Goal: Information Seeking & Learning: Understand process/instructions

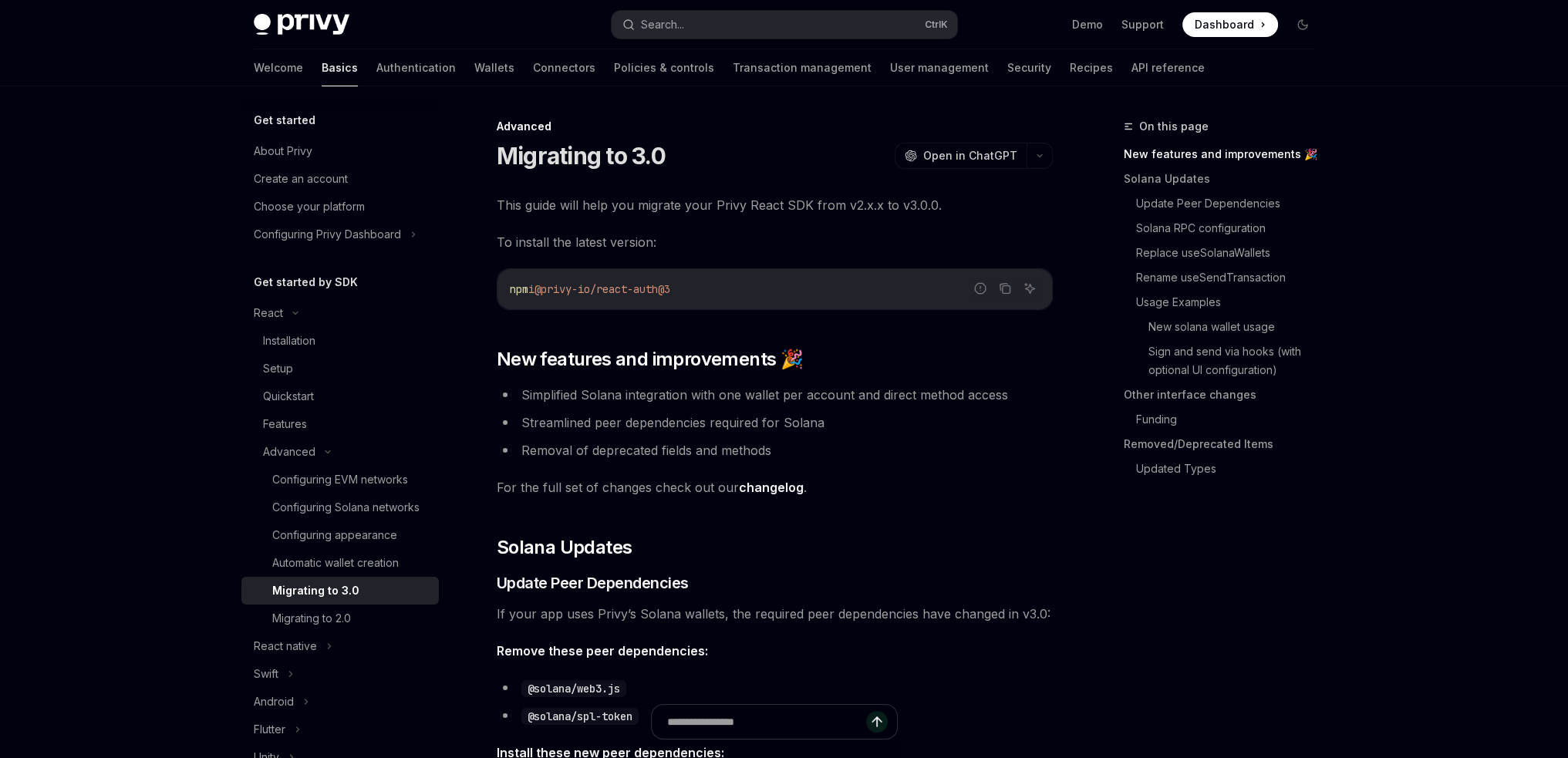
click at [551, 452] on li "Removal of deprecated fields and methods" at bounding box center [774, 450] width 556 height 21
click at [1206, 394] on link "Other interface changes" at bounding box center [1225, 394] width 204 height 25
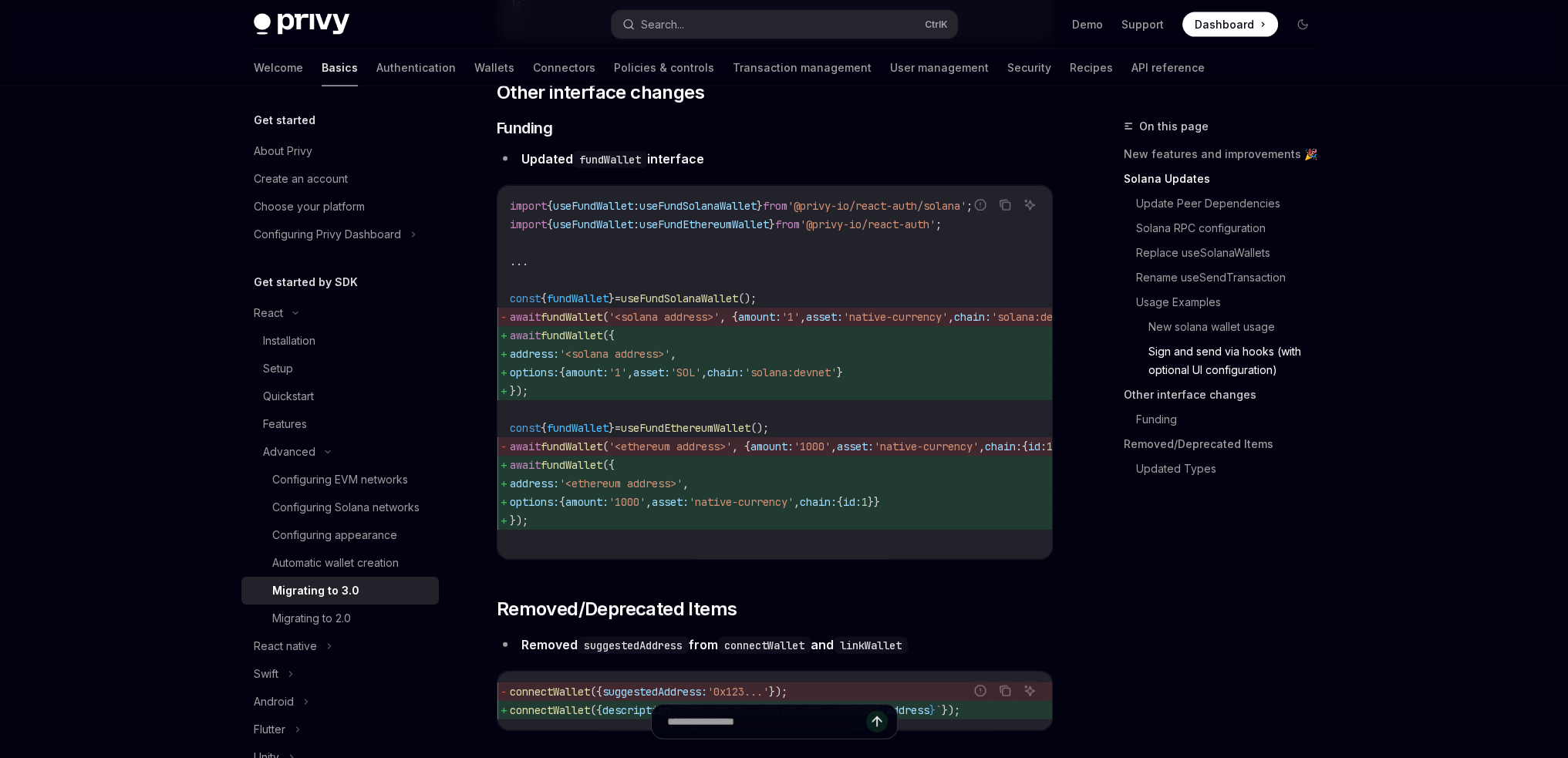
scroll to position [4603, 0]
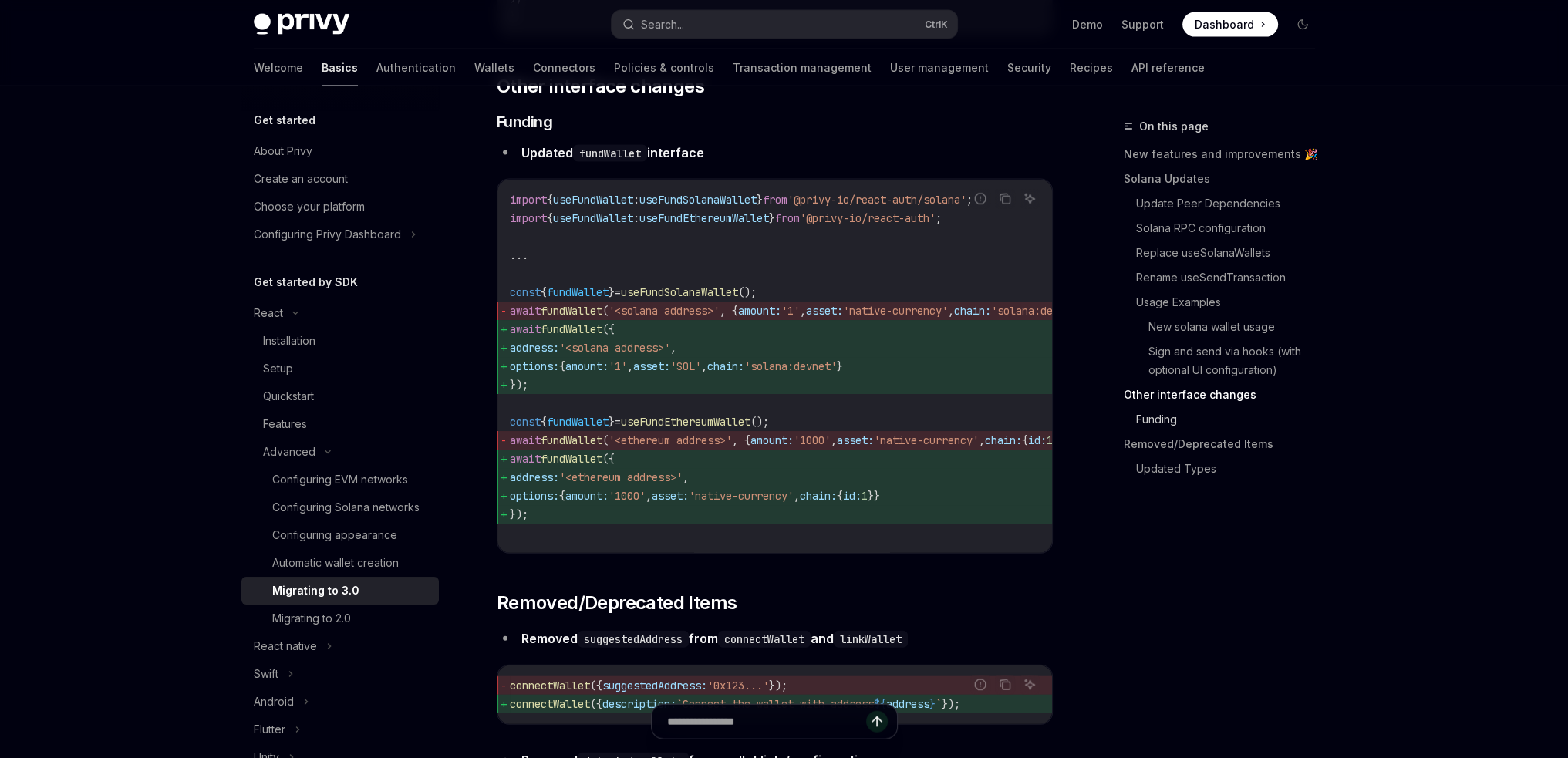
click at [1149, 424] on link "Funding" at bounding box center [1231, 419] width 192 height 25
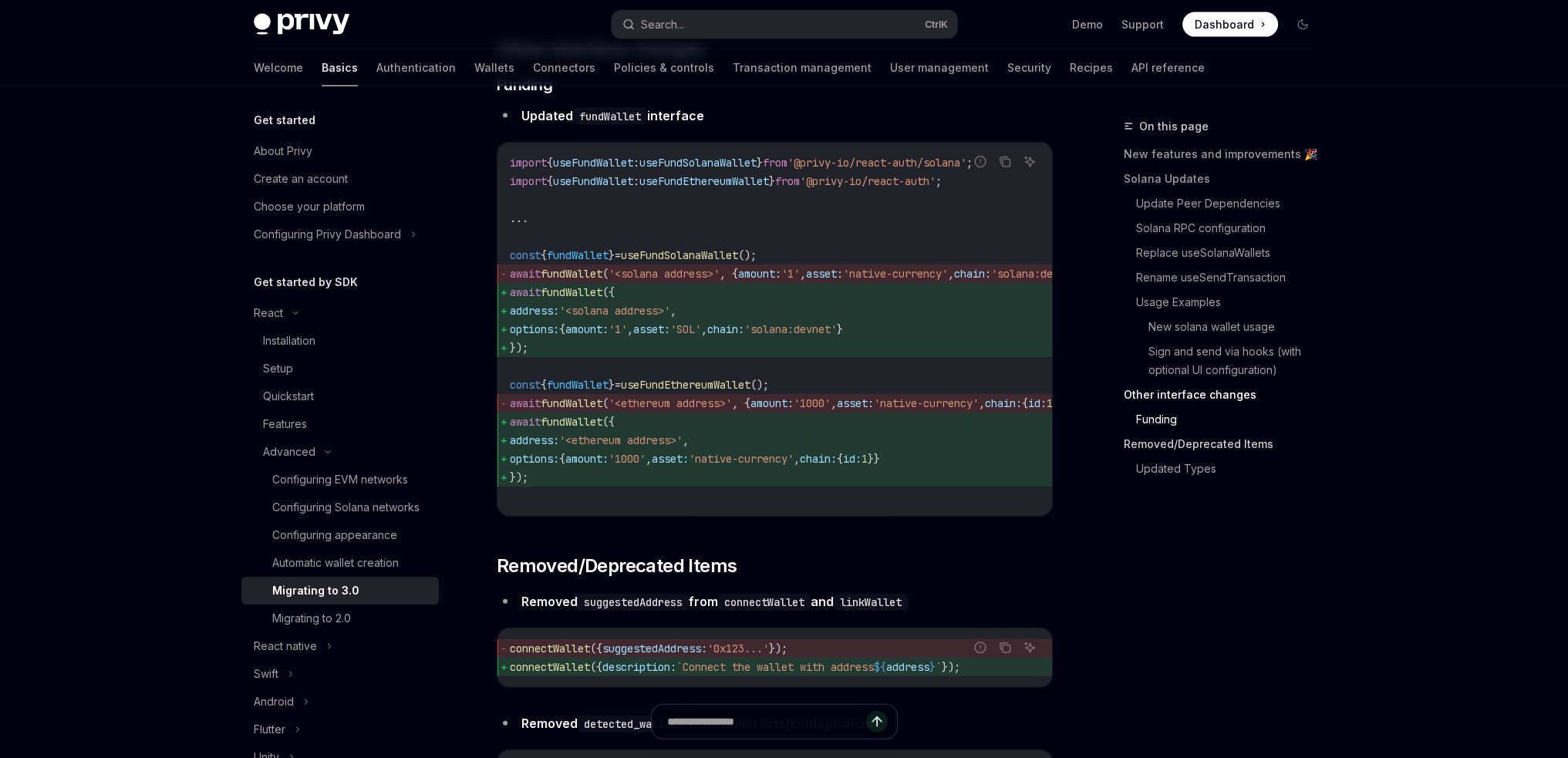
click at [1142, 456] on link "Removed/Deprecated Items" at bounding box center [1225, 444] width 204 height 25
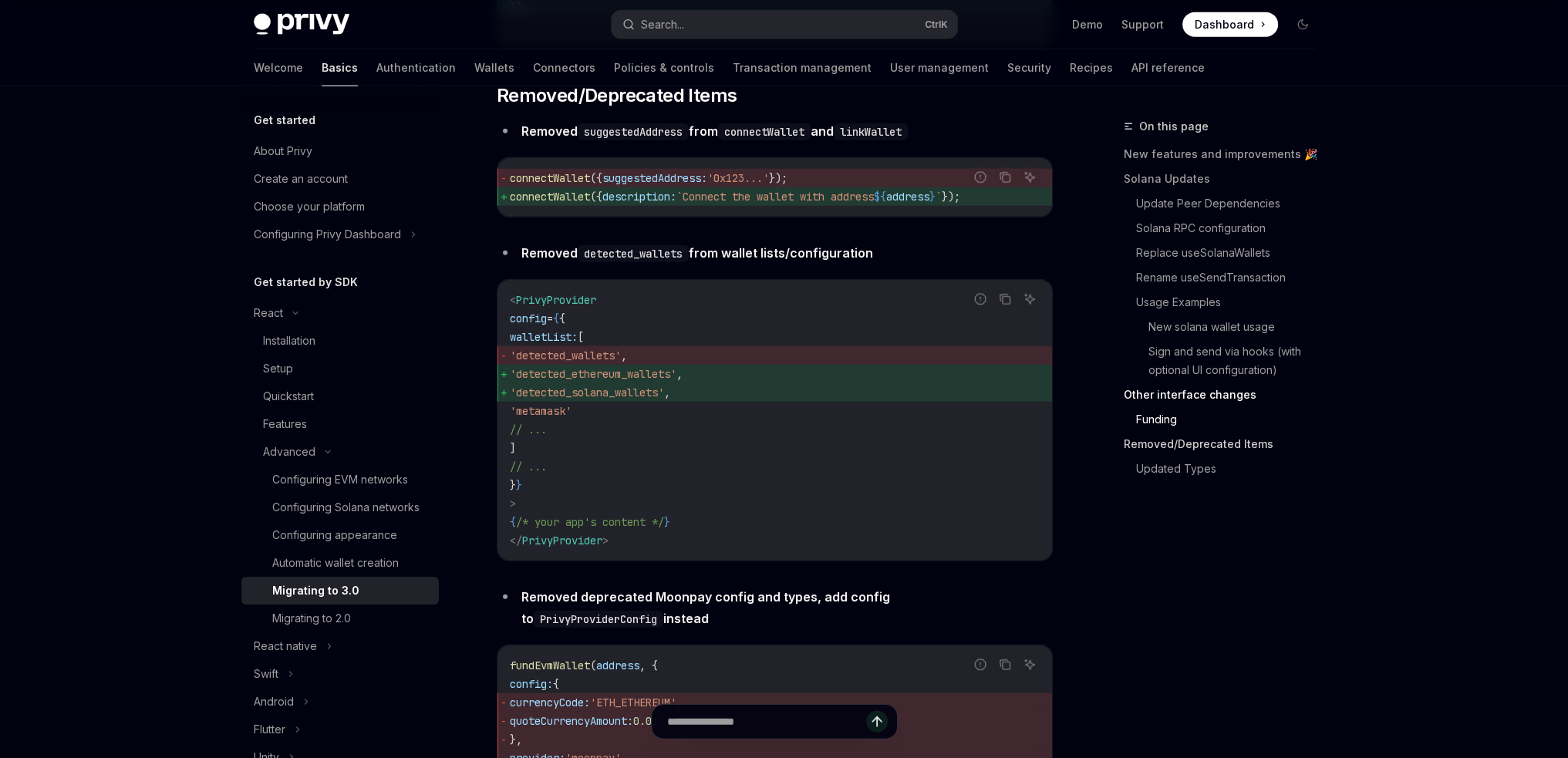
scroll to position [5126, 0]
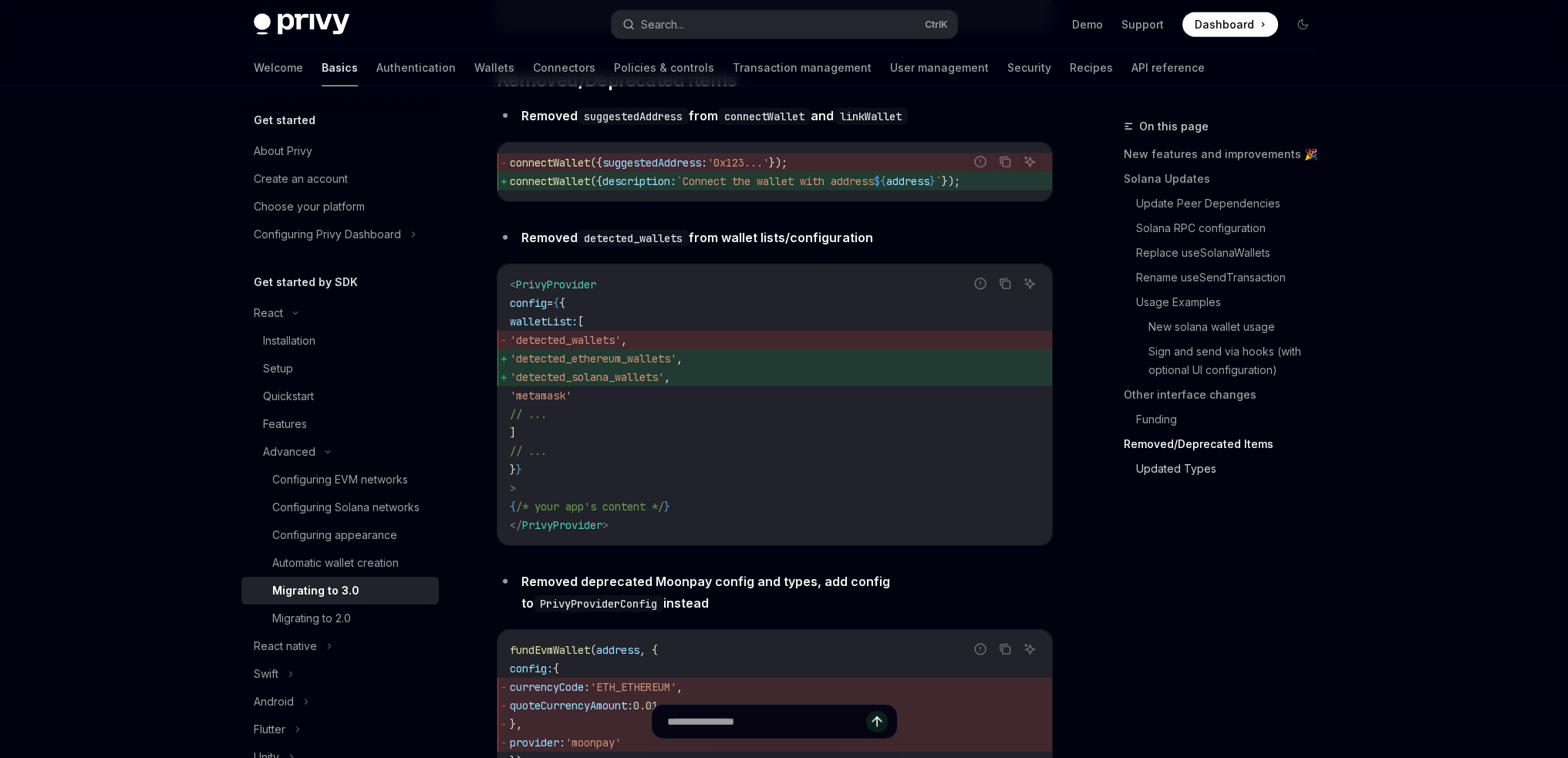
click at [1203, 470] on link "Updated Types" at bounding box center [1231, 468] width 192 height 25
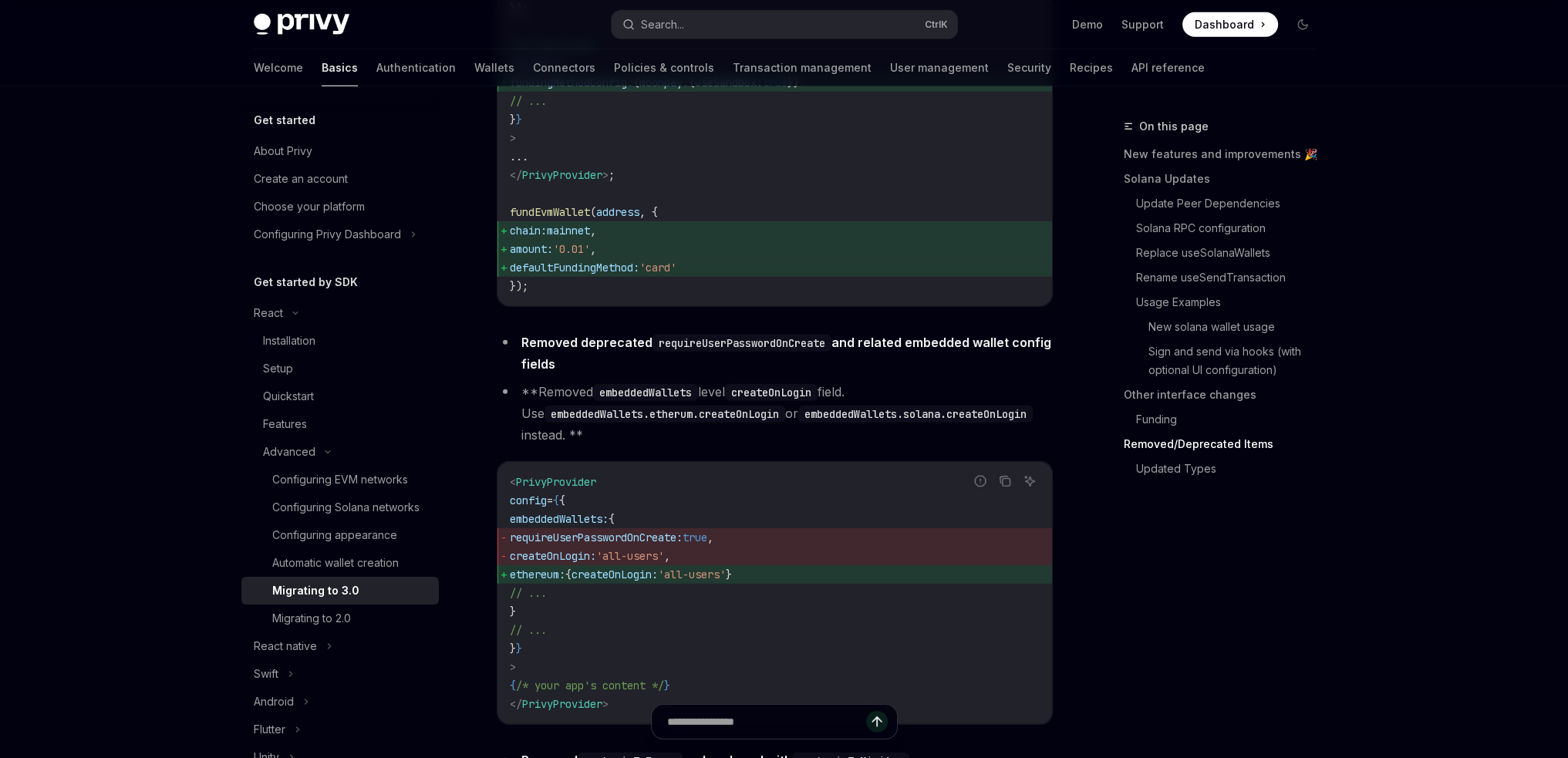
scroll to position [6188, 0]
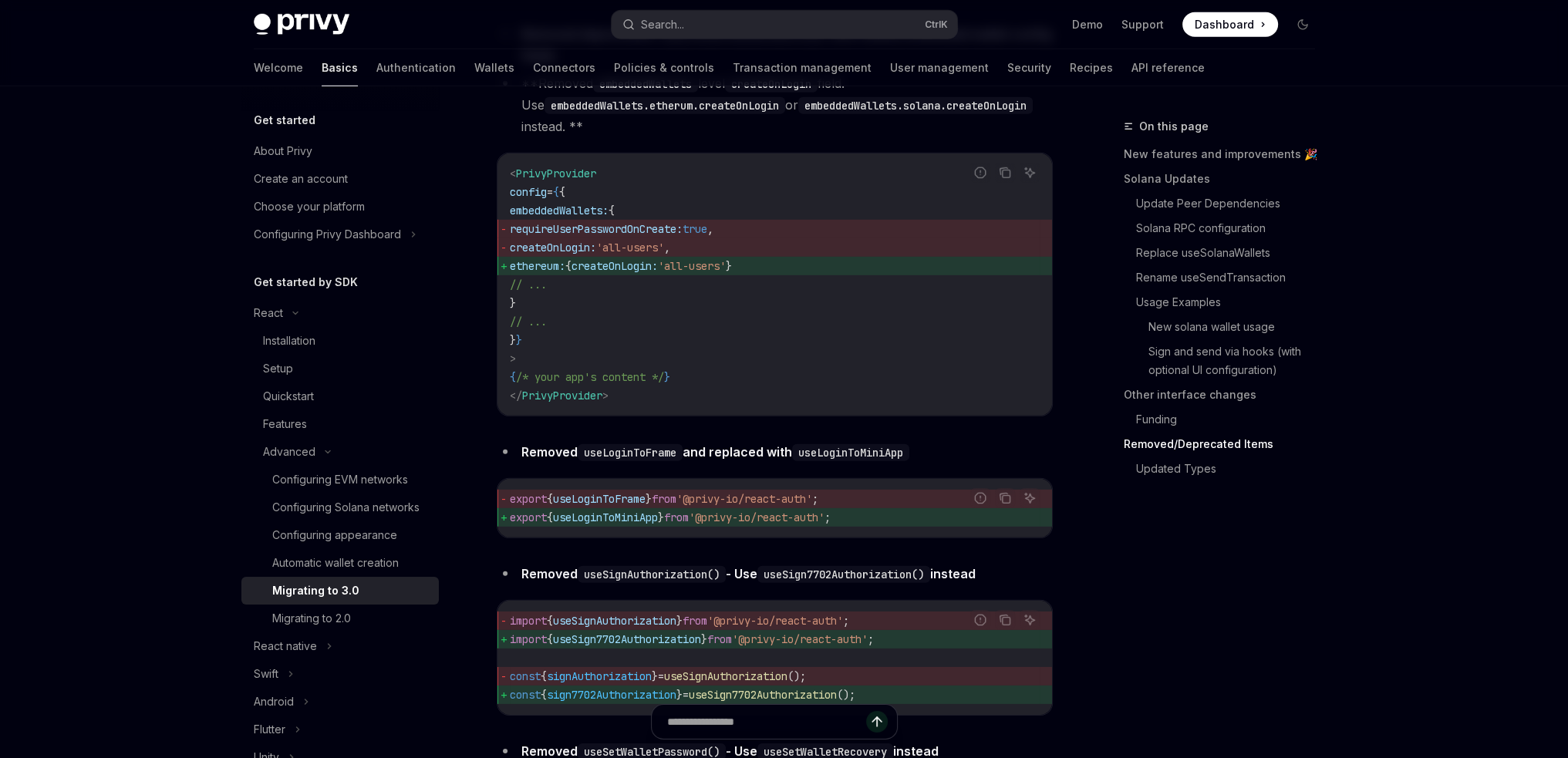
drag, startPoint x: 747, startPoint y: 295, endPoint x: 500, endPoint y: 274, distance: 247.9
click at [509, 274] on code "< PrivyProvider config = { { embeddedWallets: { requireUserPasswordOnCreate: tr…" at bounding box center [774, 284] width 530 height 241
click at [796, 377] on code "< PrivyProvider config = { { embeddedWallets: { requireUserPasswordOnCreate: tr…" at bounding box center [774, 284] width 530 height 241
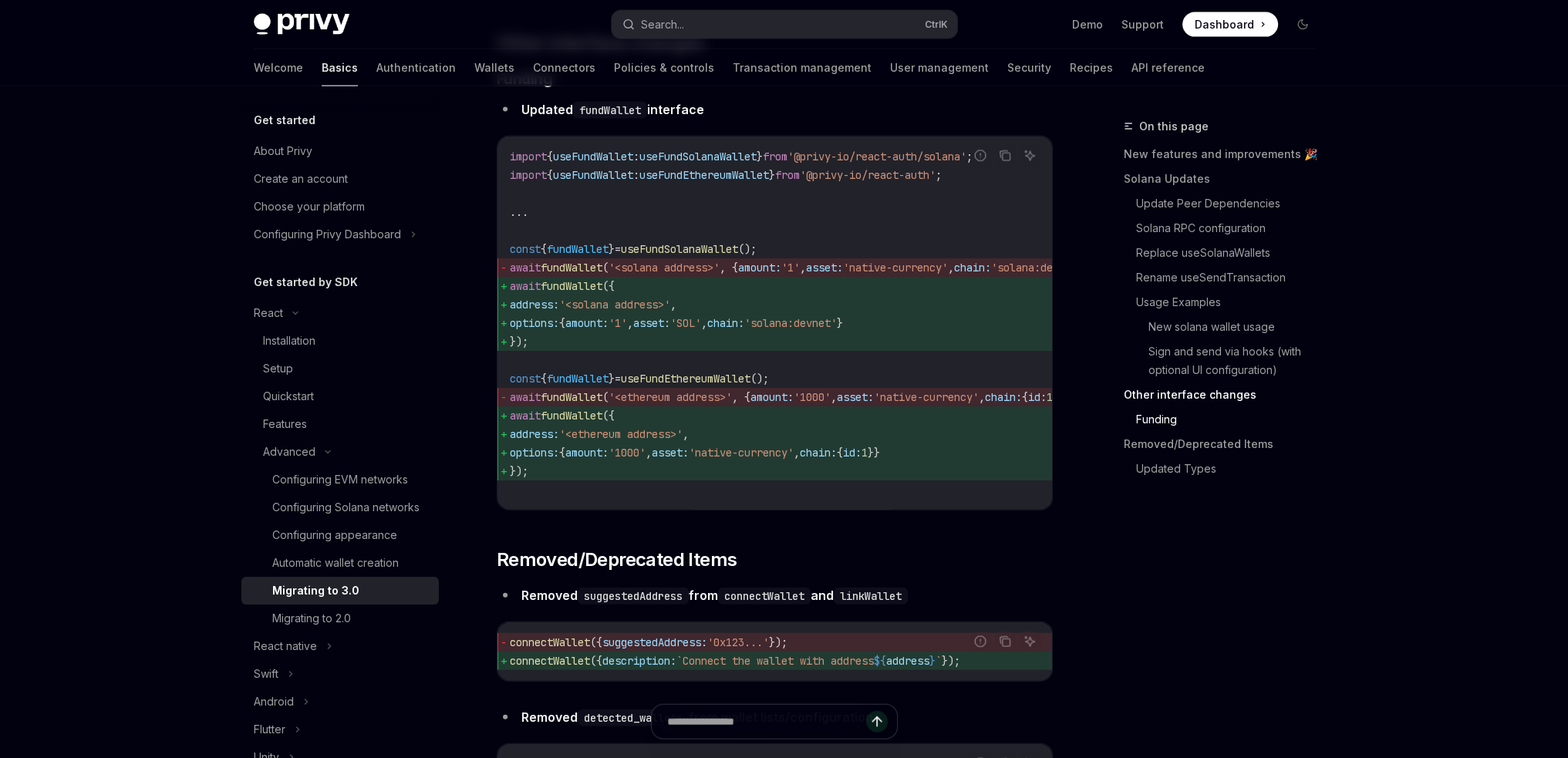
scroll to position [4644, 0]
click at [1191, 150] on link "New features and improvements 🎉" at bounding box center [1225, 154] width 204 height 25
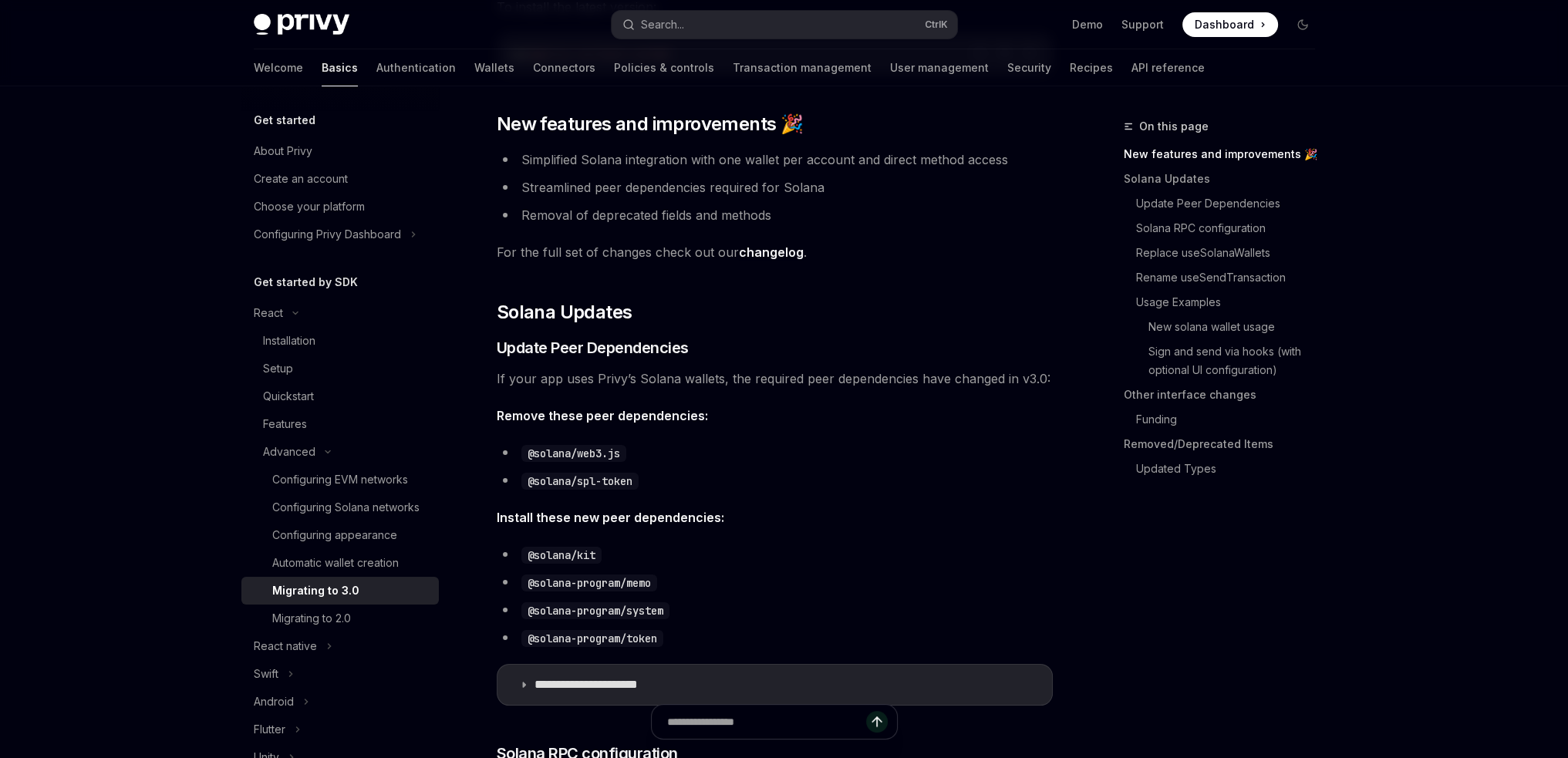
scroll to position [229, 0]
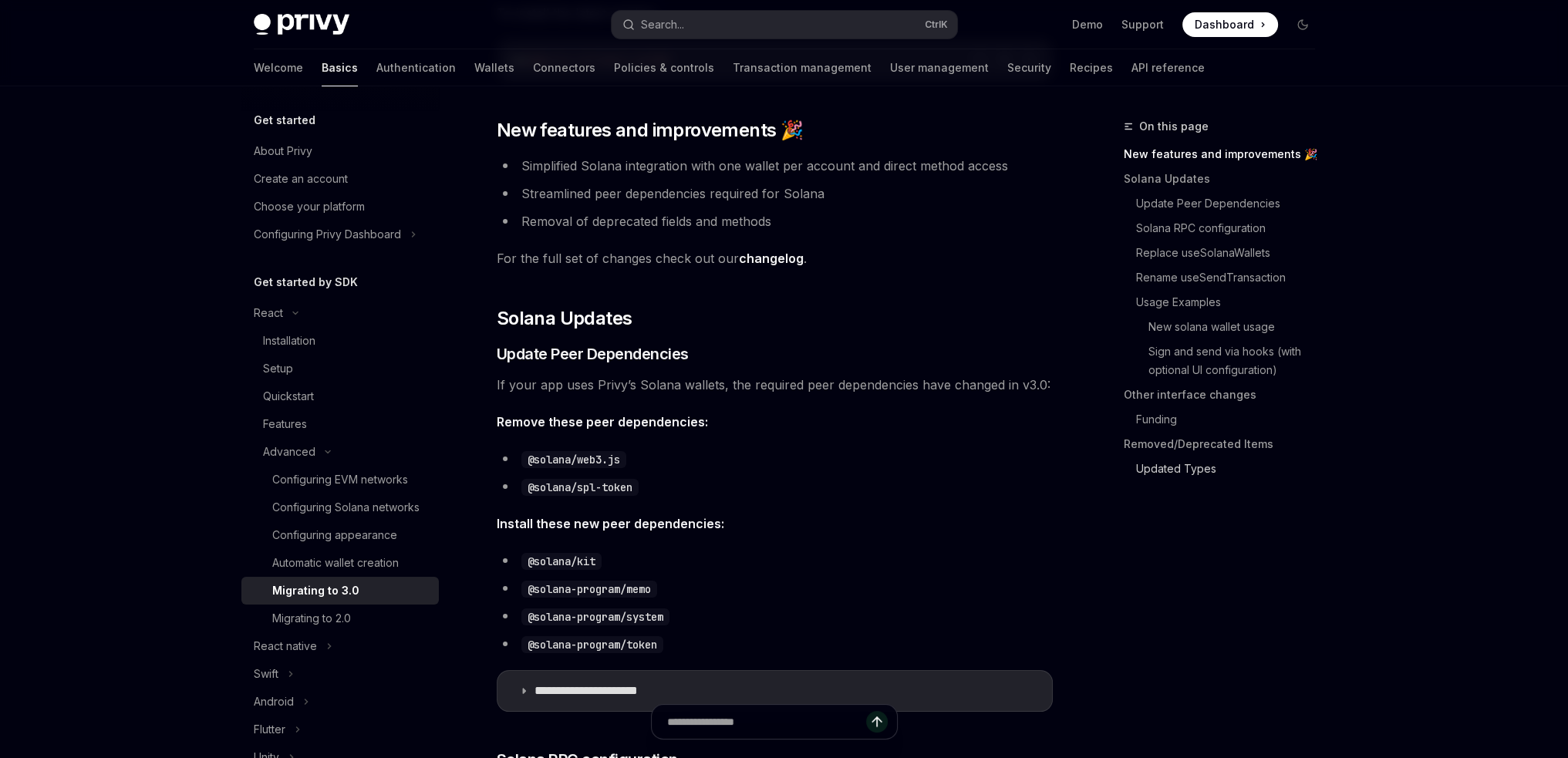
click at [1168, 457] on link "Updated Types" at bounding box center [1231, 468] width 192 height 25
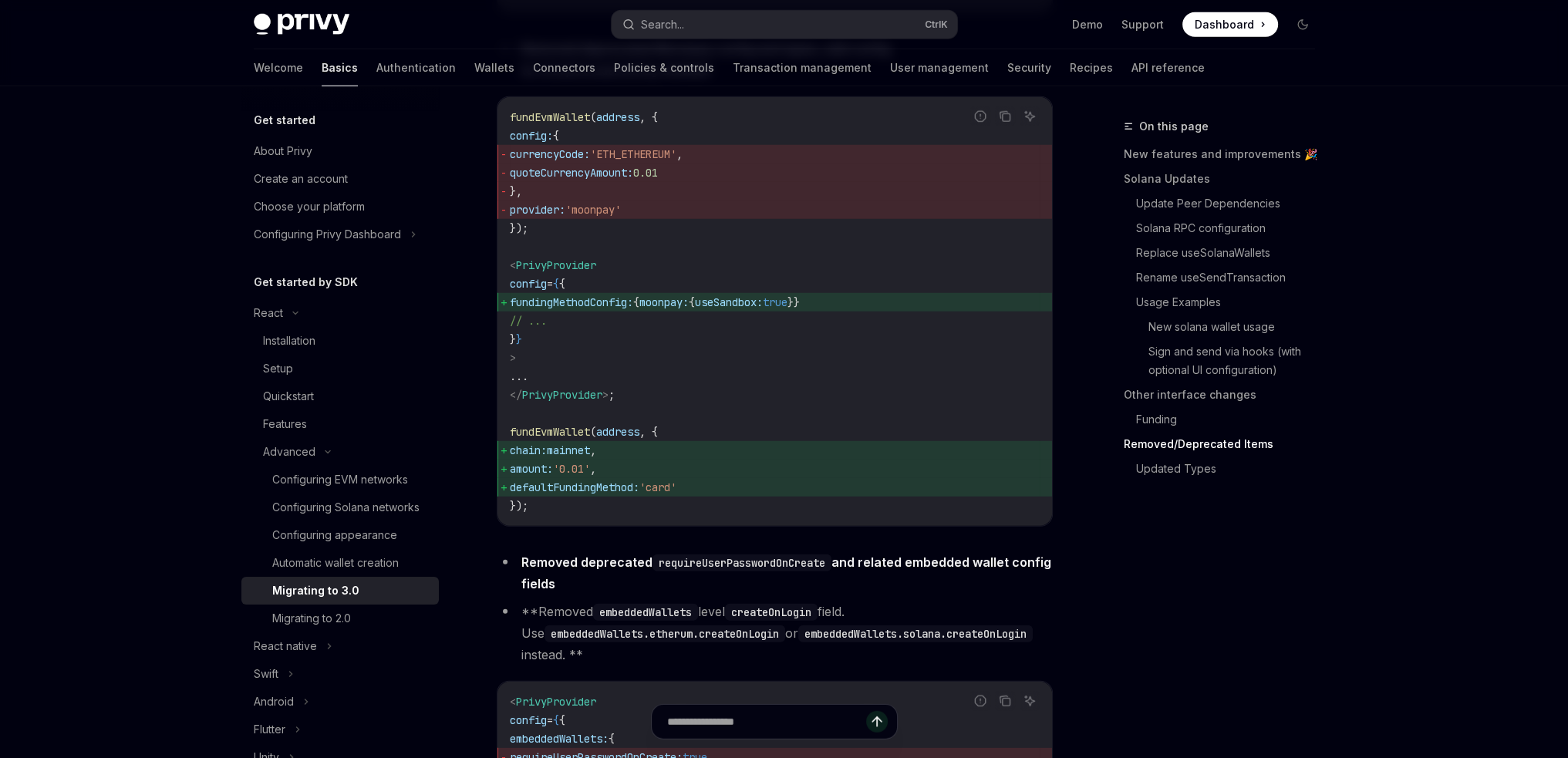
scroll to position [5647, 0]
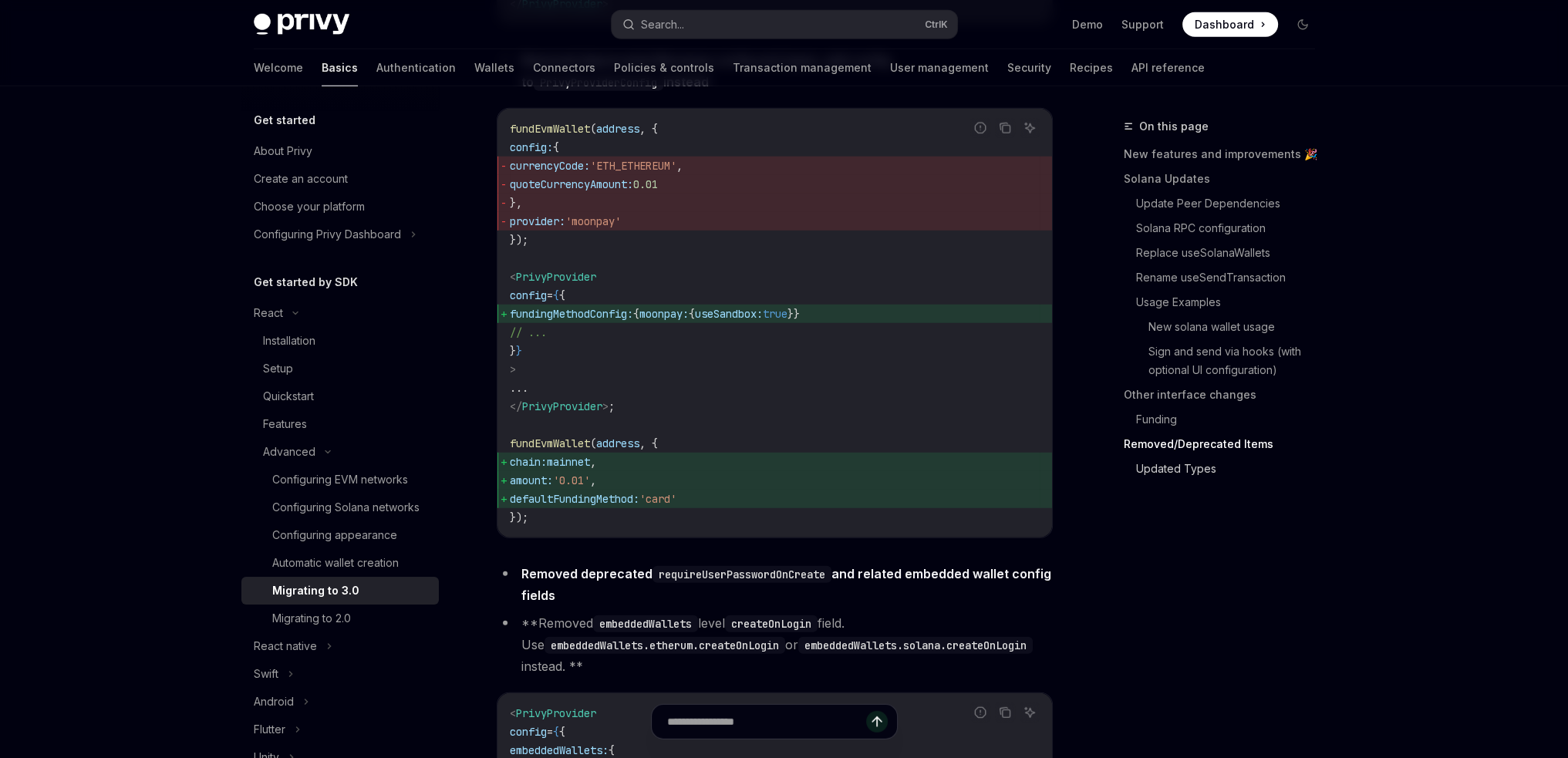
click at [1155, 465] on link "Updated Types" at bounding box center [1231, 468] width 192 height 25
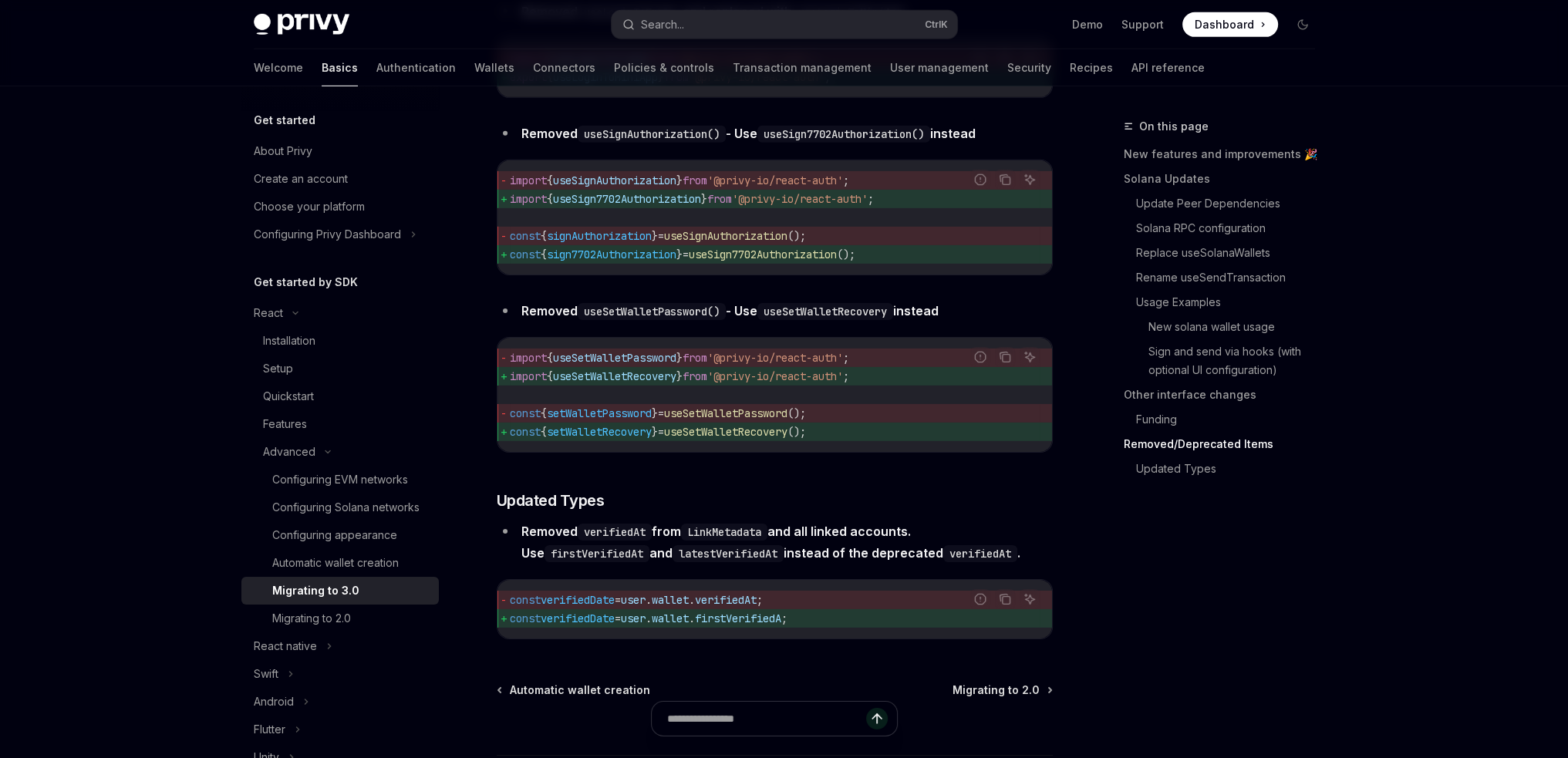
scroll to position [6574, 0]
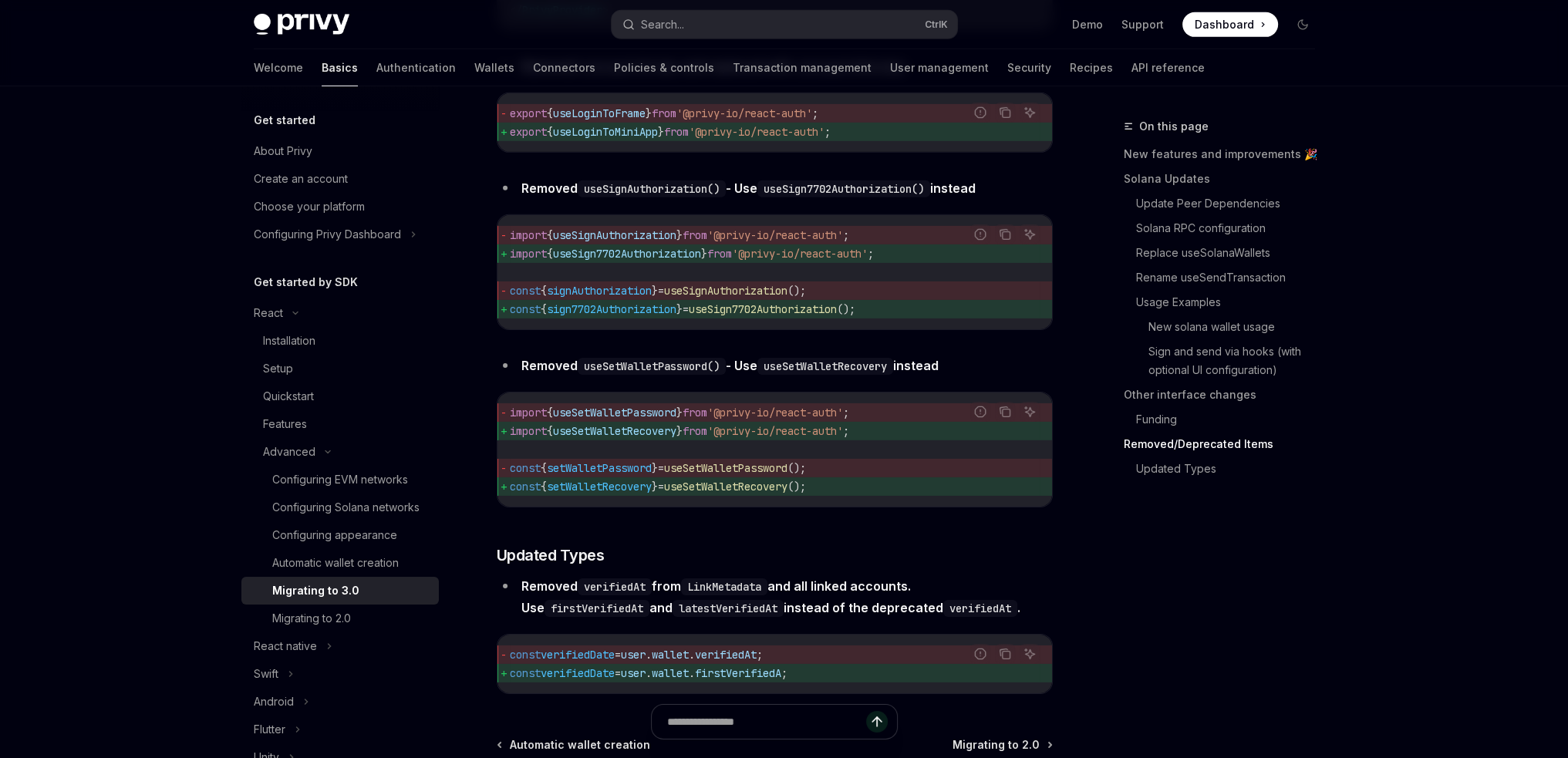
click at [610, 298] on span "signAuthorization" at bounding box center [599, 290] width 105 height 14
copy span "signAuthorization"
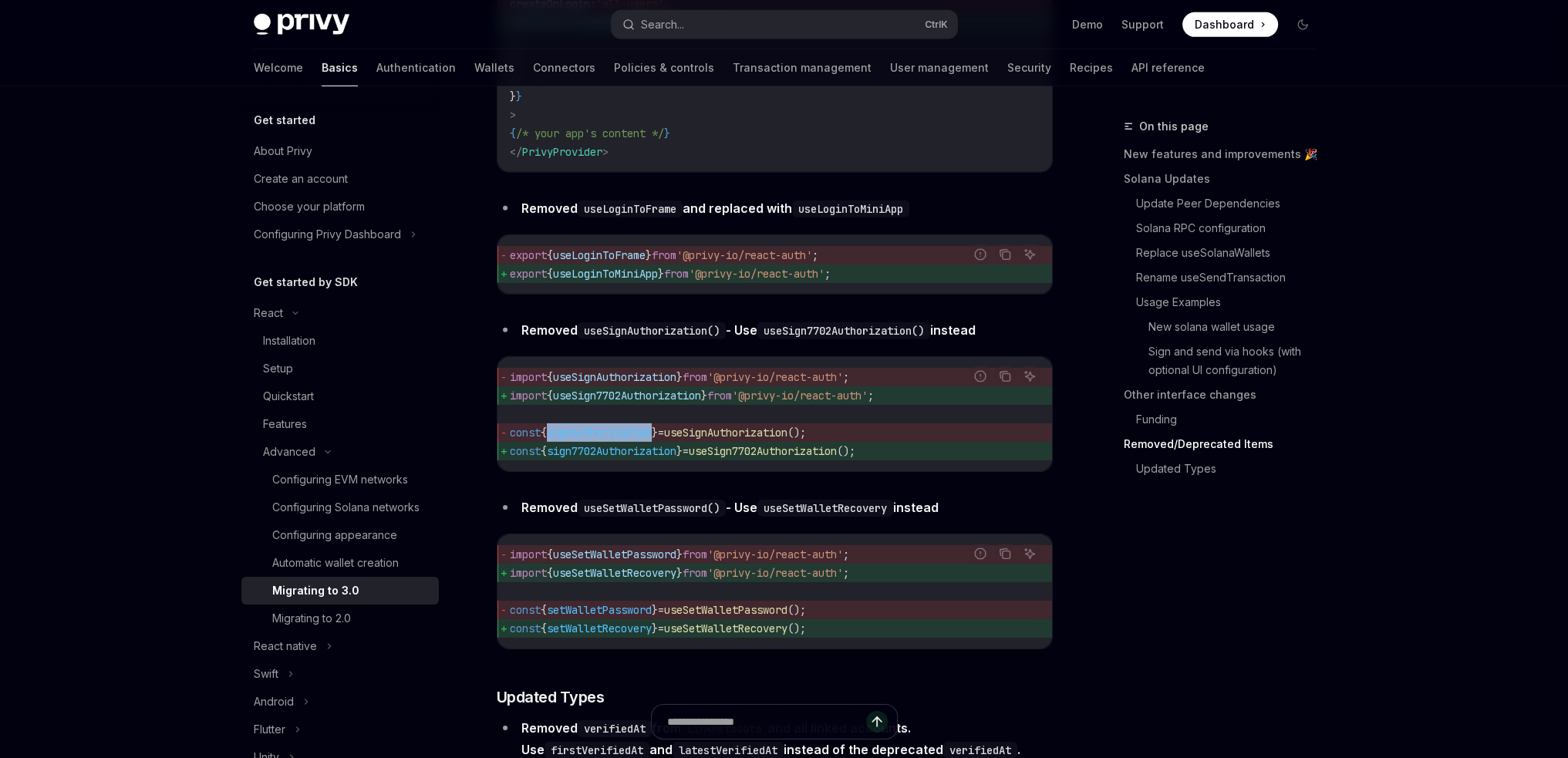
scroll to position [6419, 0]
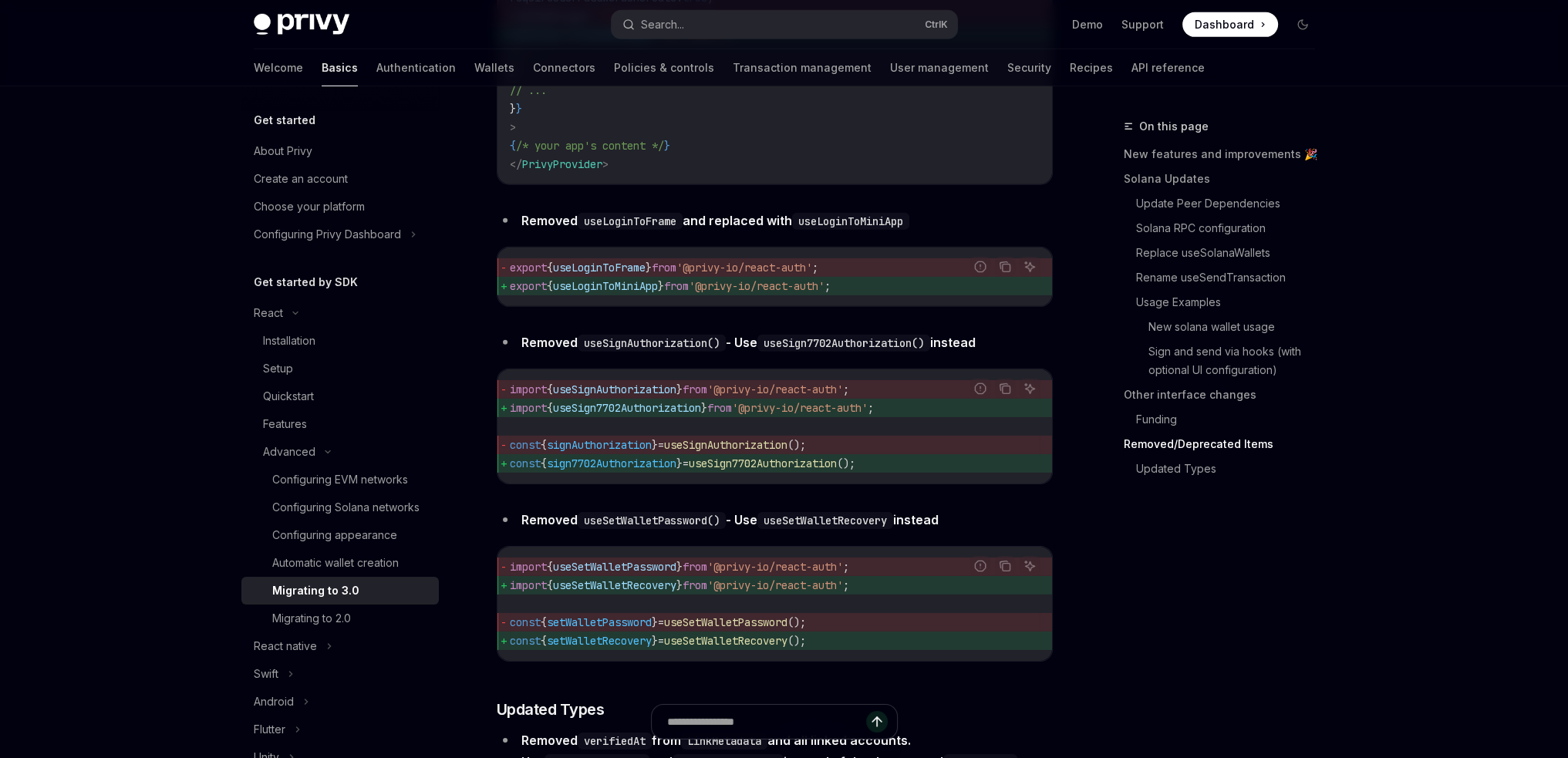
click at [638, 275] on span "useLoginToFrame" at bounding box center [600, 267] width 93 height 14
copy span "useLoginToFrame"
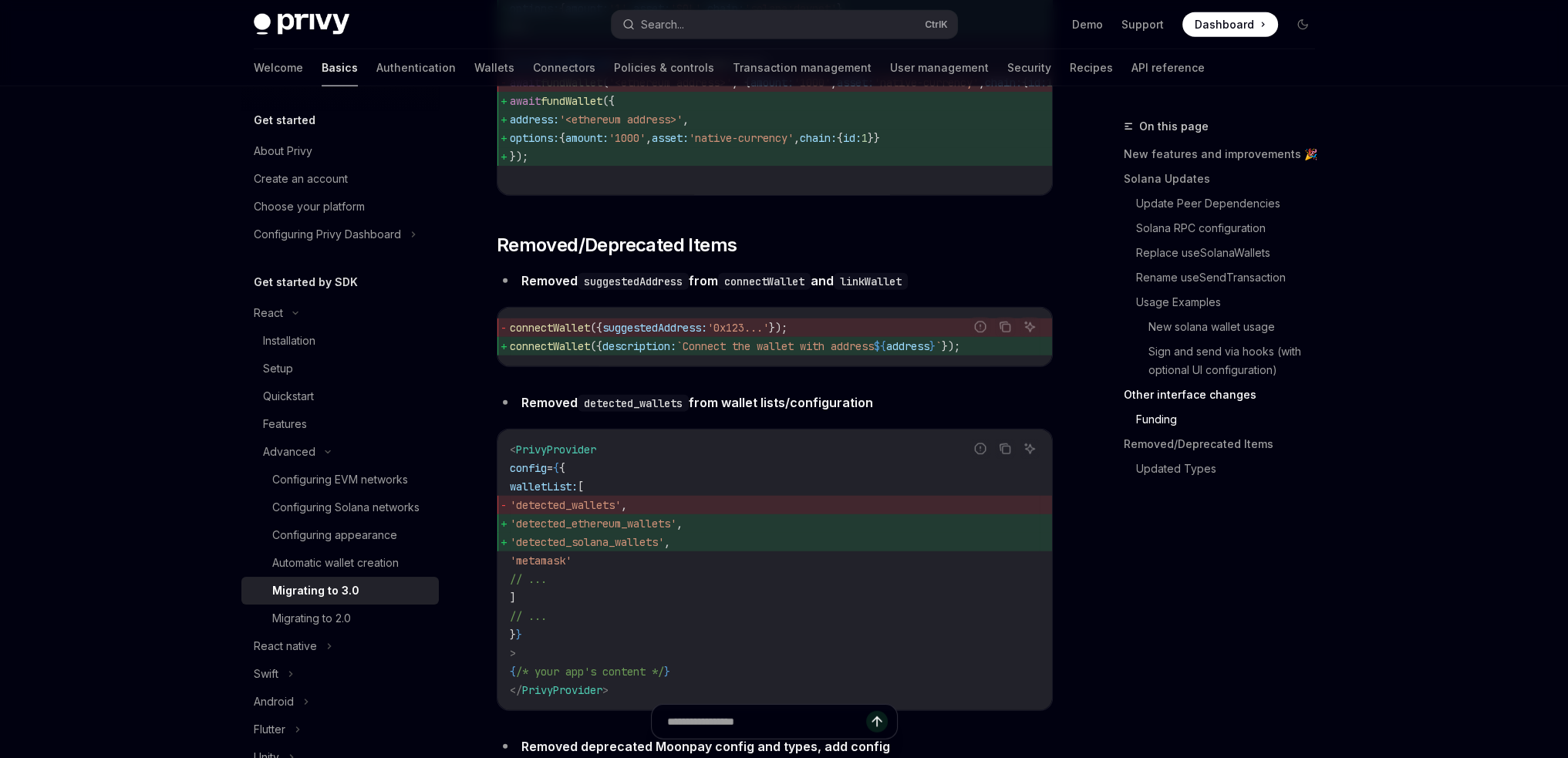
scroll to position [4953, 0]
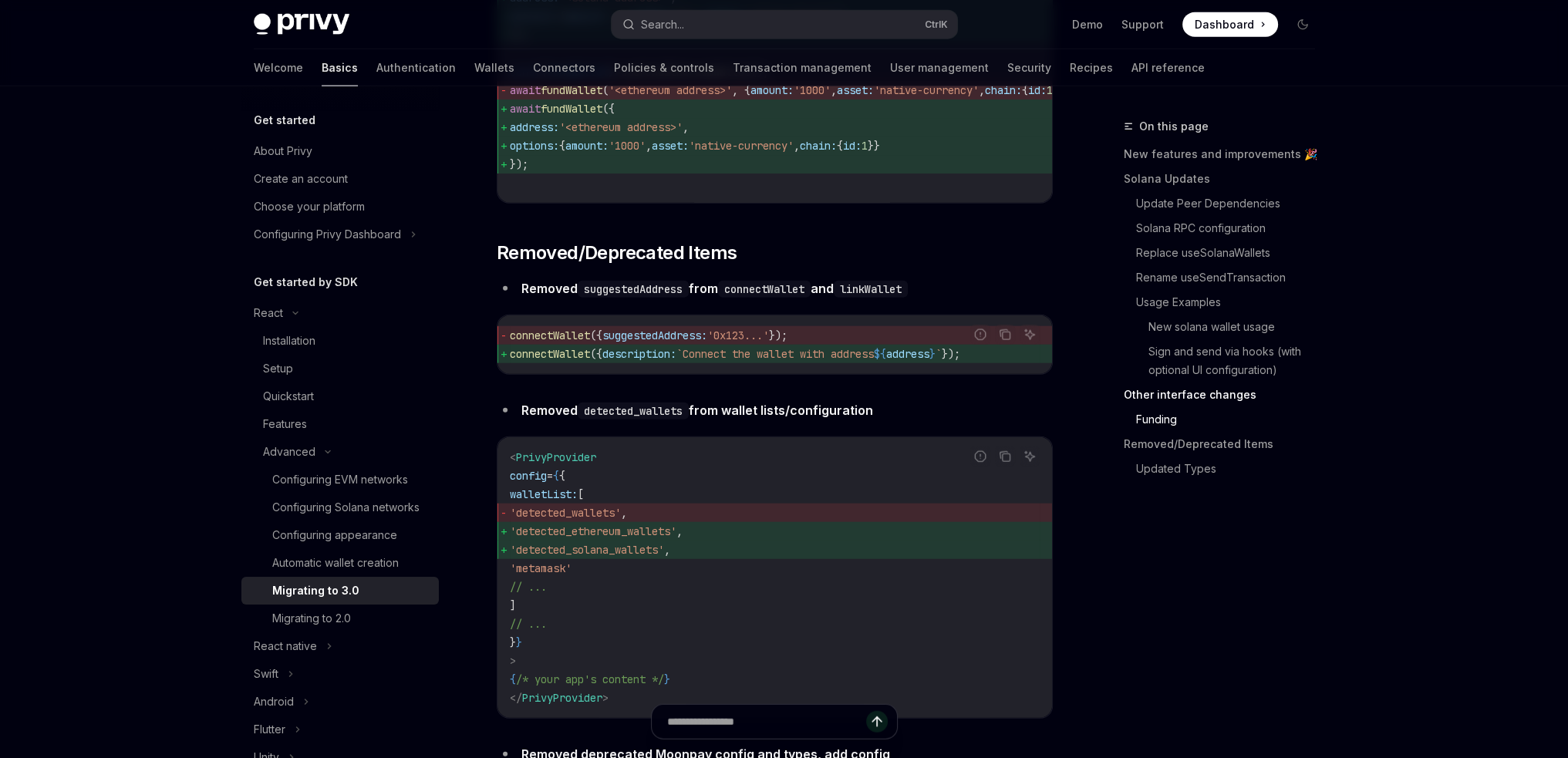
click at [562, 343] on span "connectWallet" at bounding box center [549, 335] width 80 height 14
copy span "connectWallet"
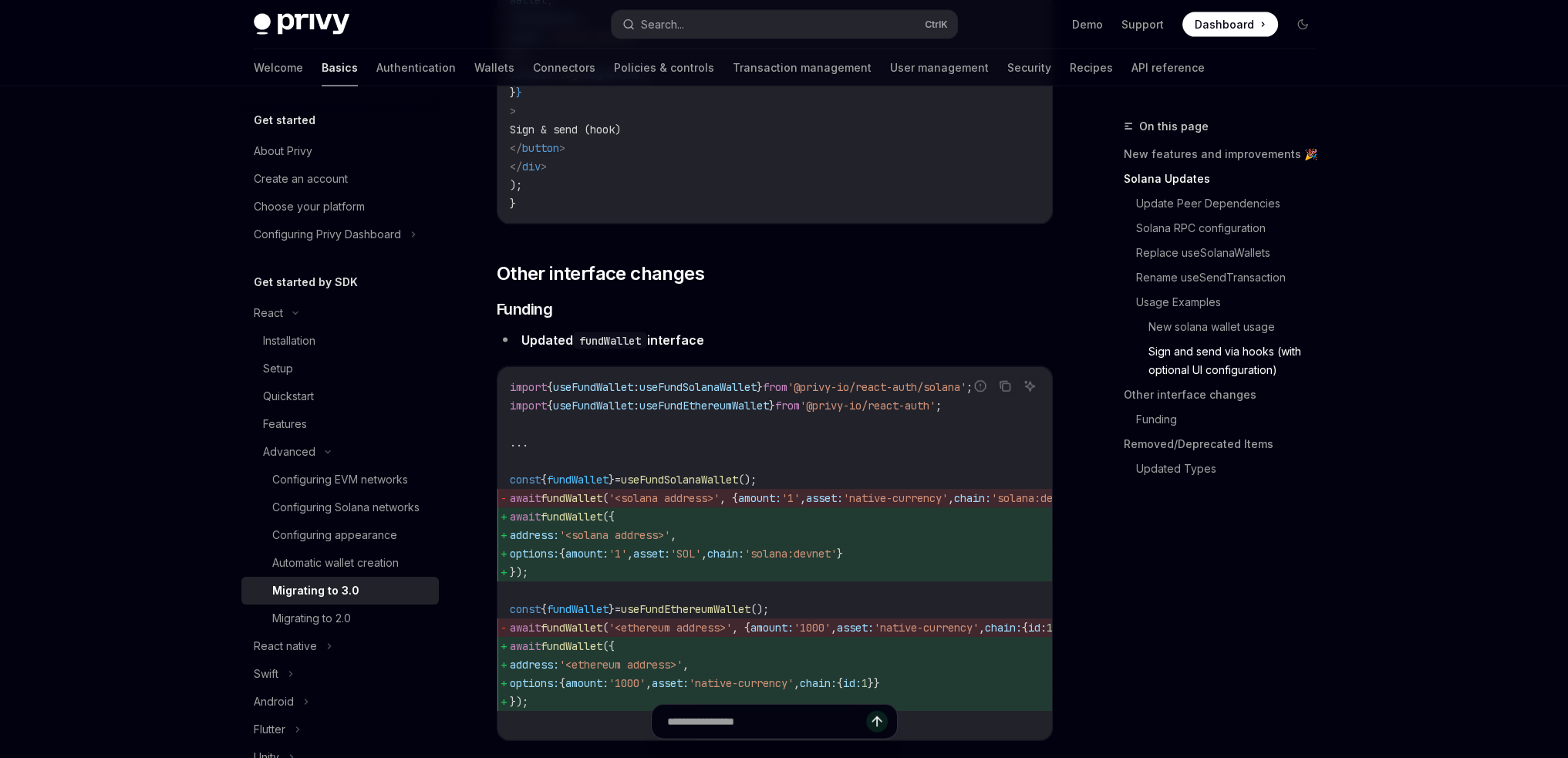
scroll to position [4413, 0]
click at [1210, 276] on link "Rename useSendTransaction" at bounding box center [1231, 278] width 192 height 25
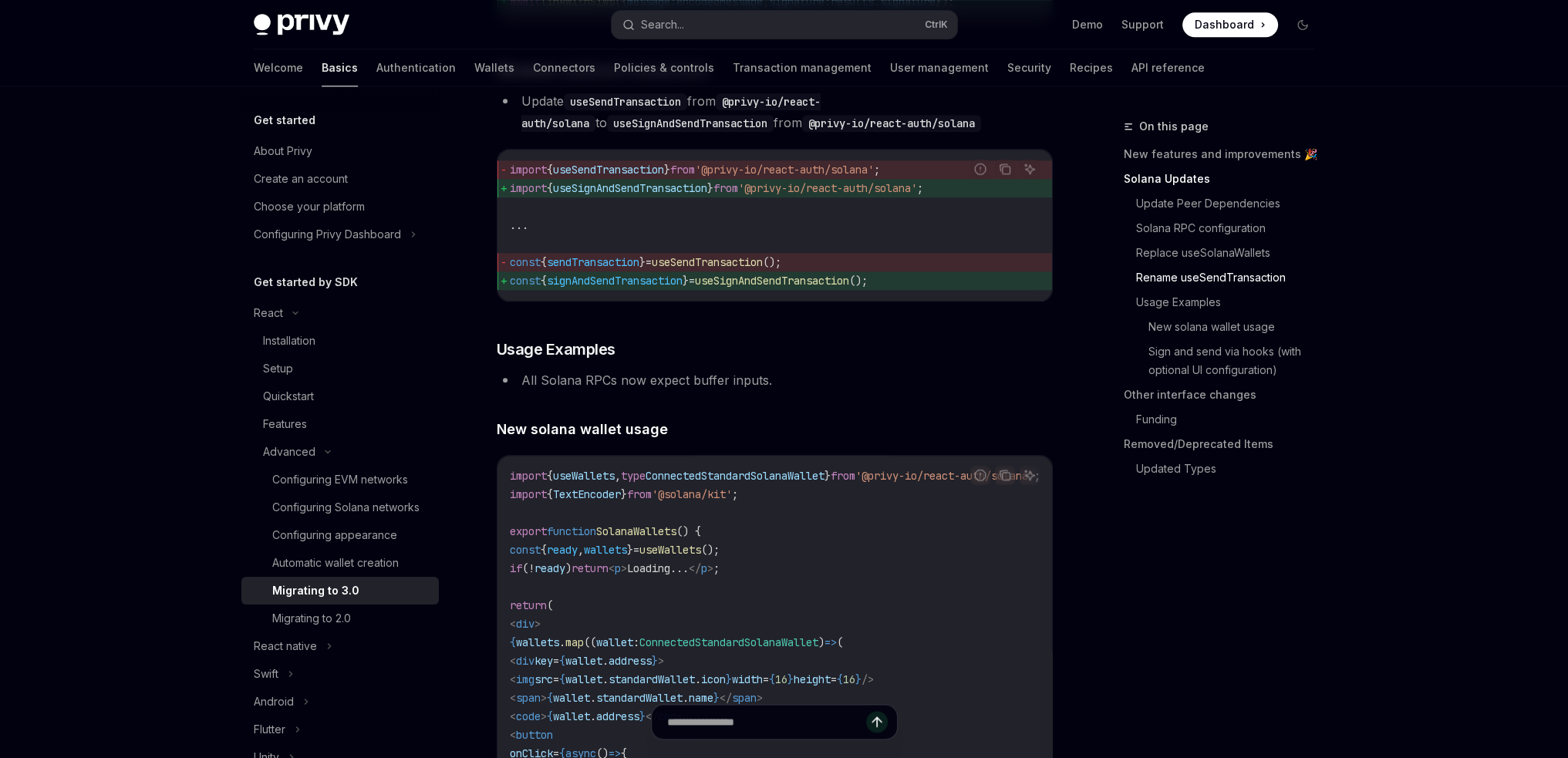
scroll to position [2351, 0]
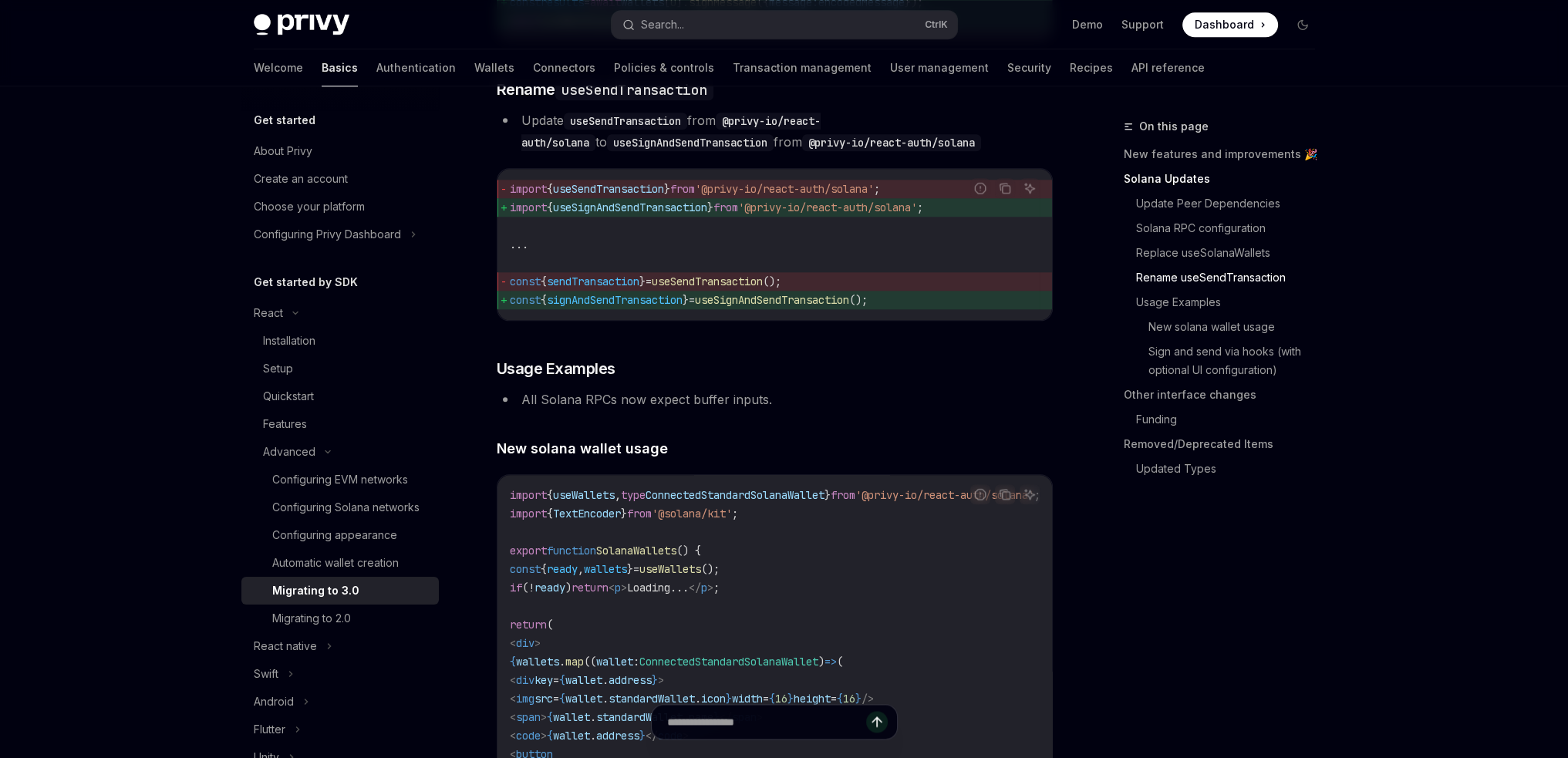
click at [644, 196] on span "useSendTransaction" at bounding box center [608, 189] width 111 height 14
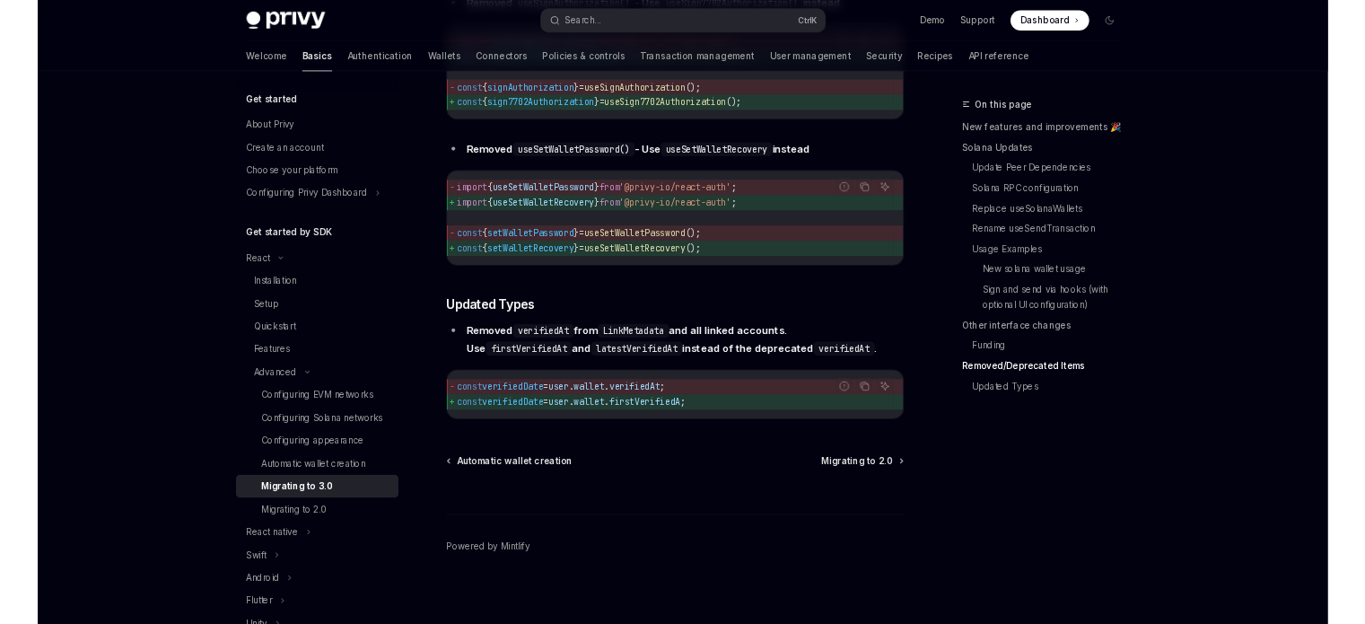
scroll to position [7918, 0]
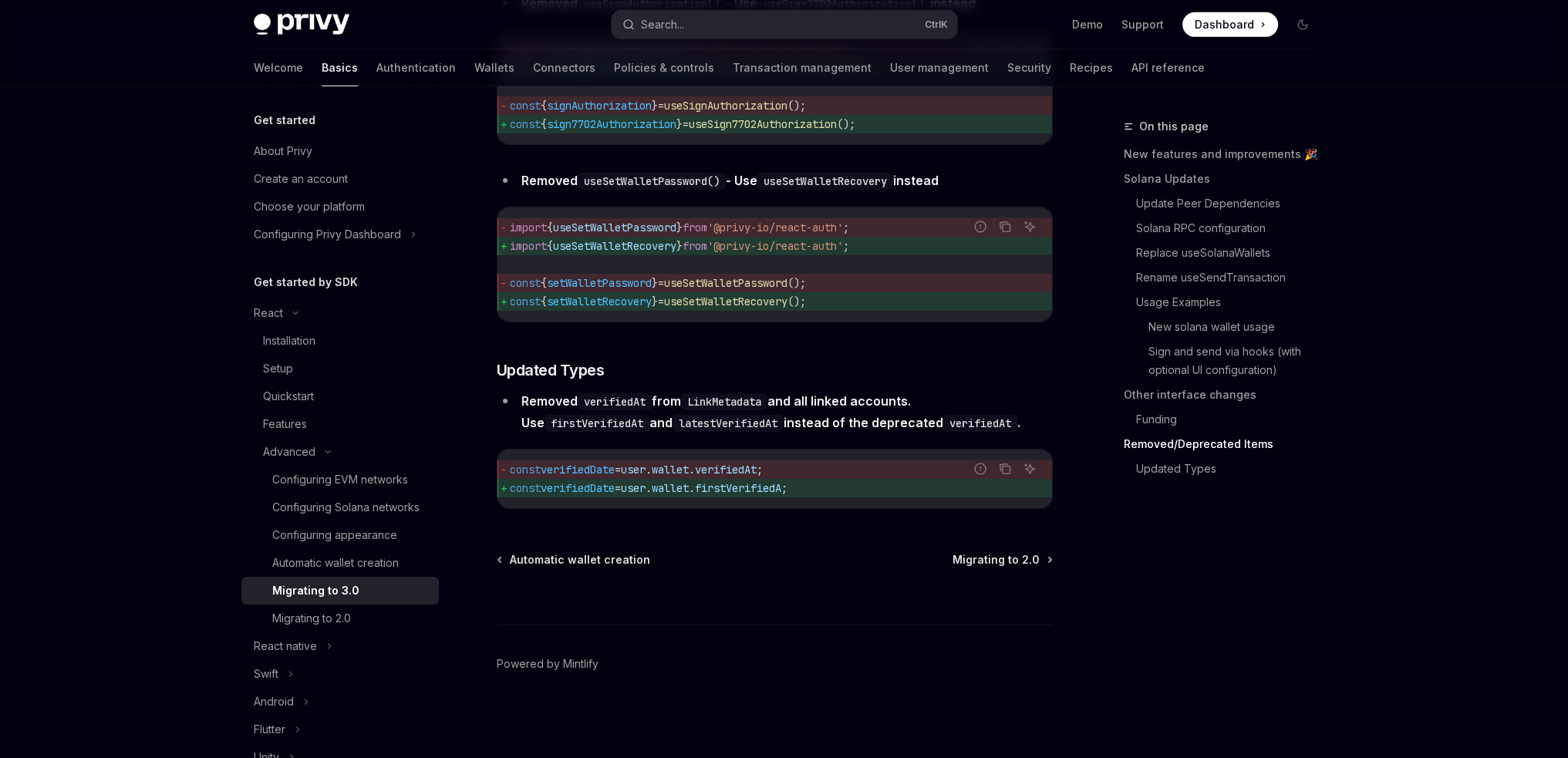
type textarea "*"
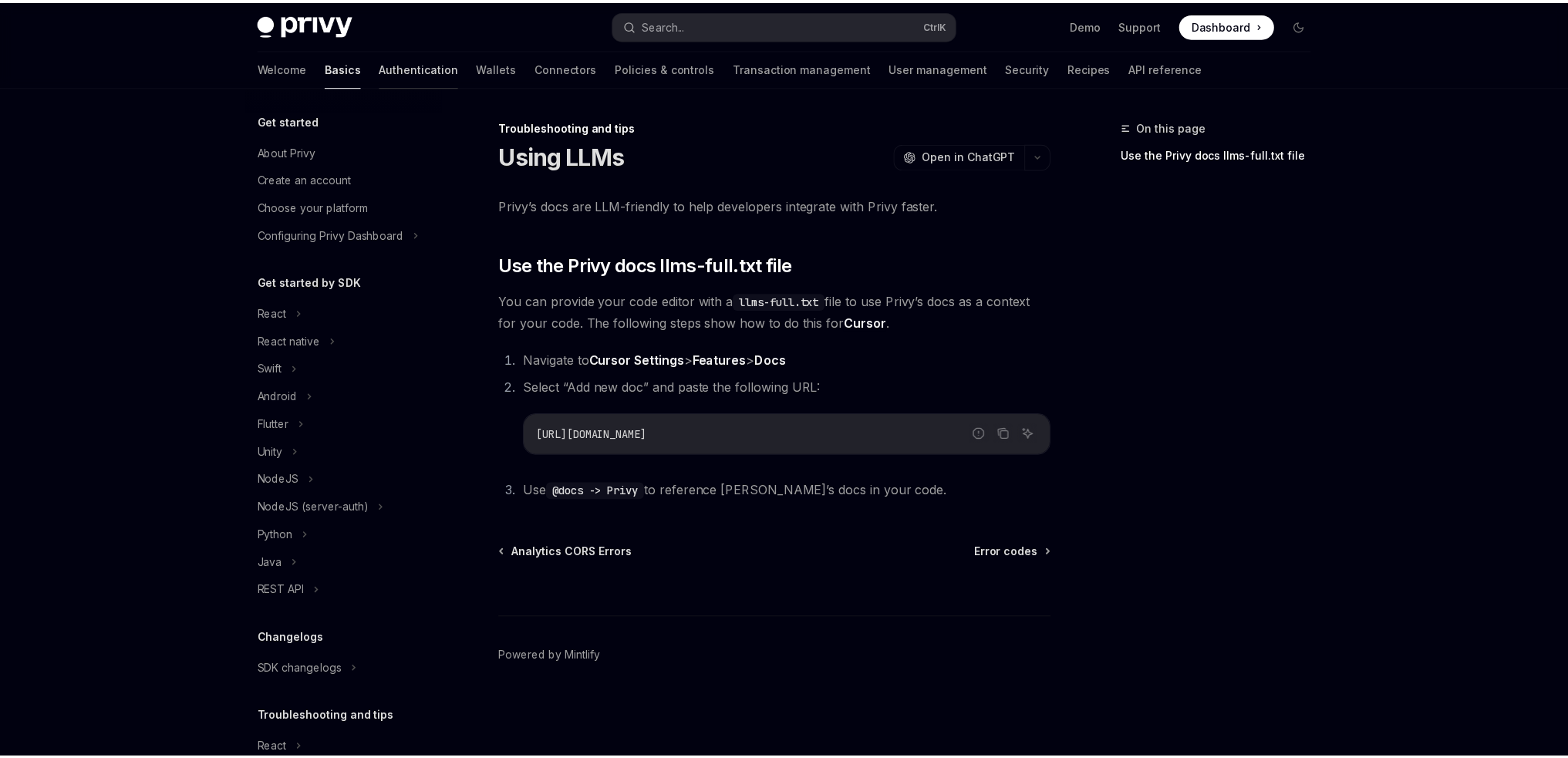
scroll to position [89, 0]
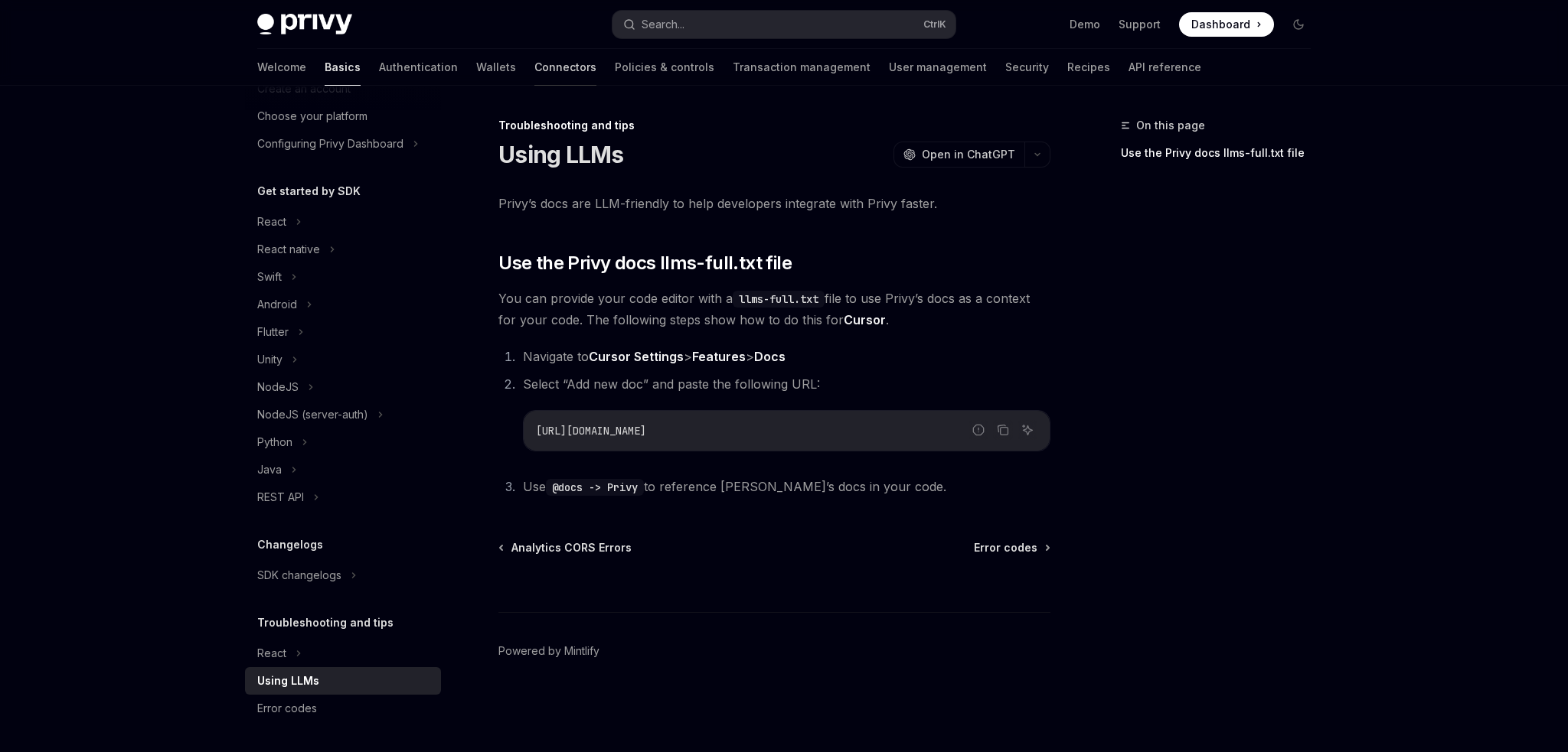
click at [535, 64] on link "Connectors" at bounding box center [565, 67] width 62 height 37
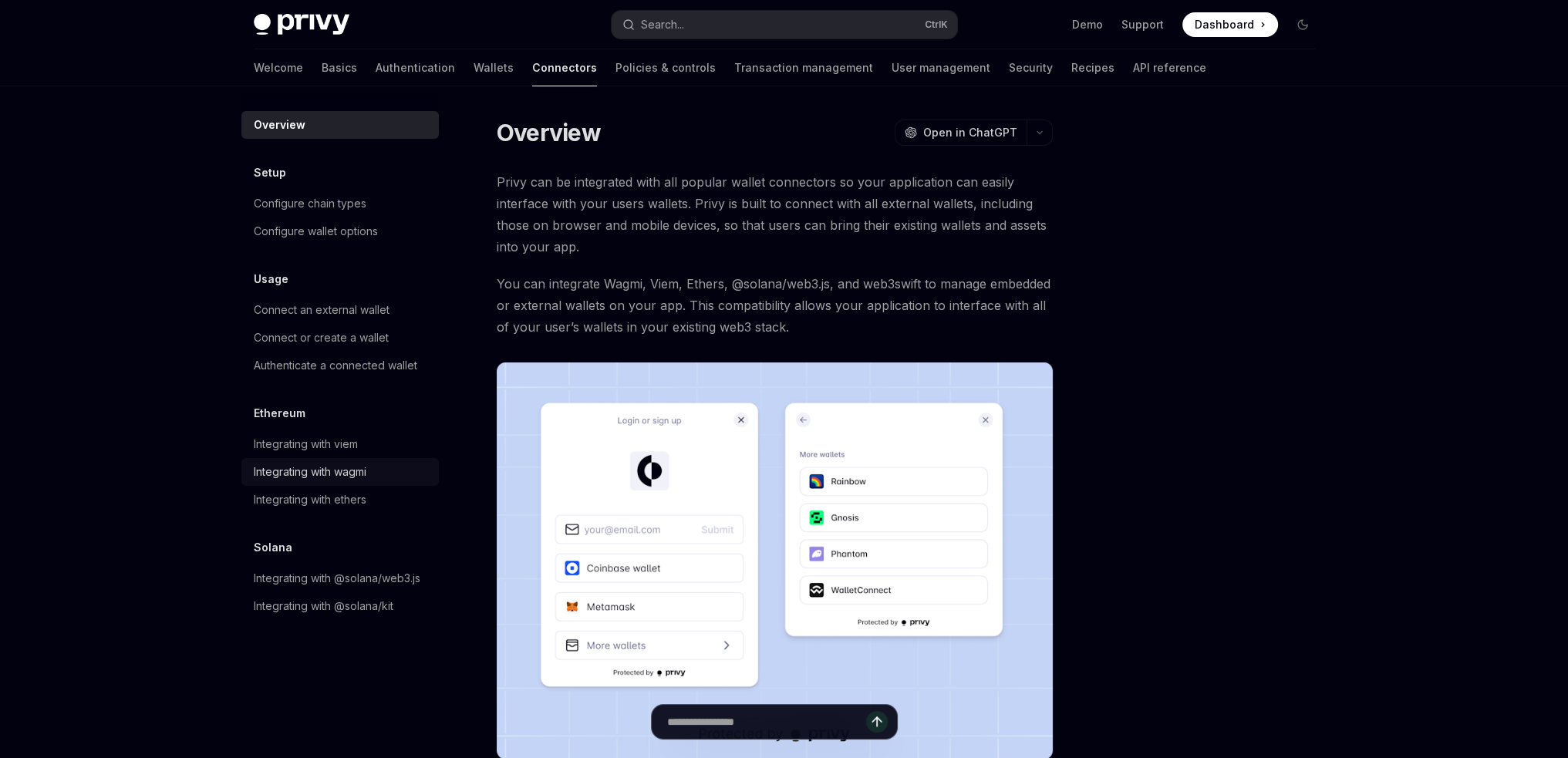
click at [307, 474] on div "Integrating with wagmi" at bounding box center [309, 473] width 113 height 19
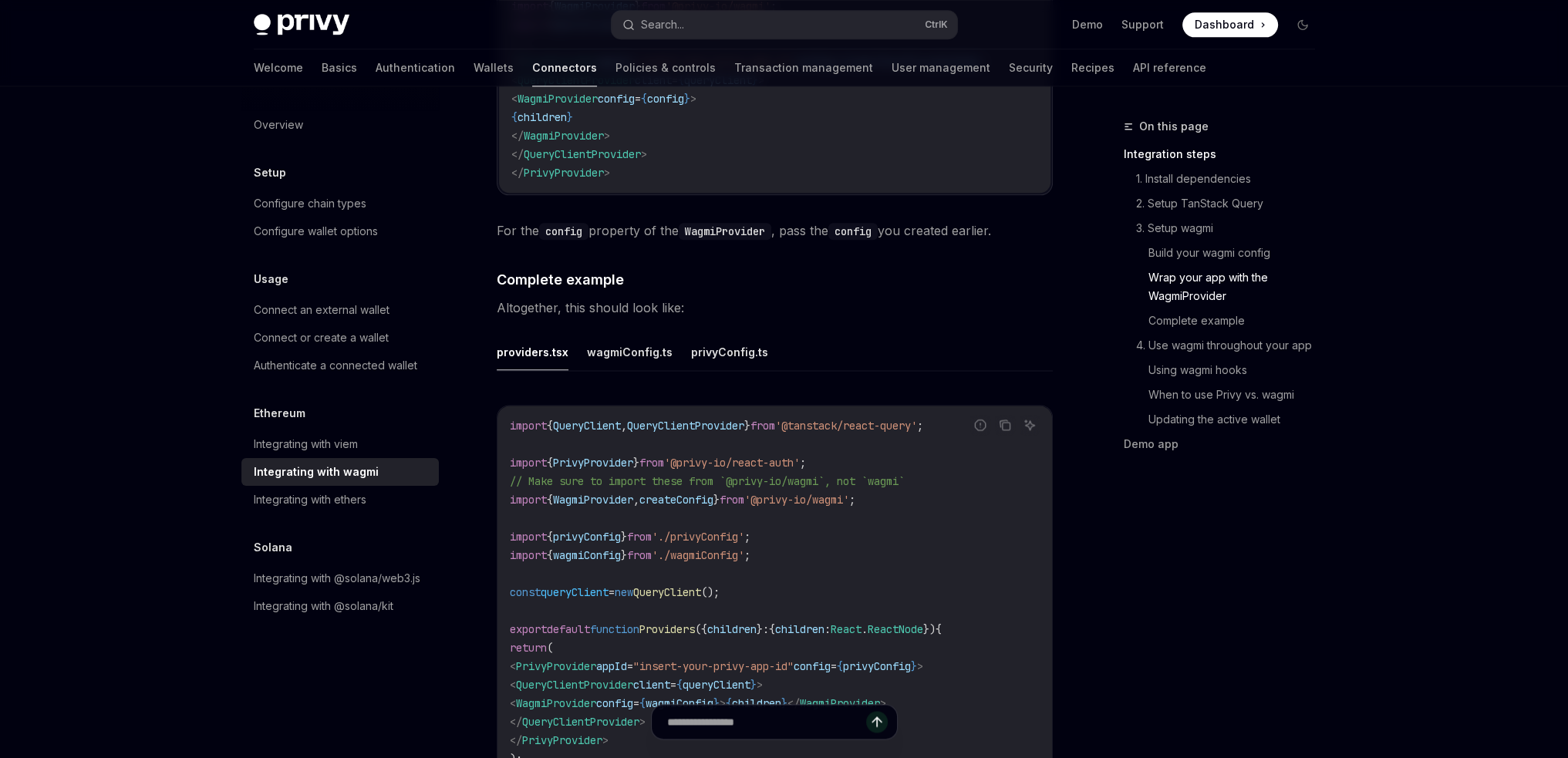
scroll to position [2590, 0]
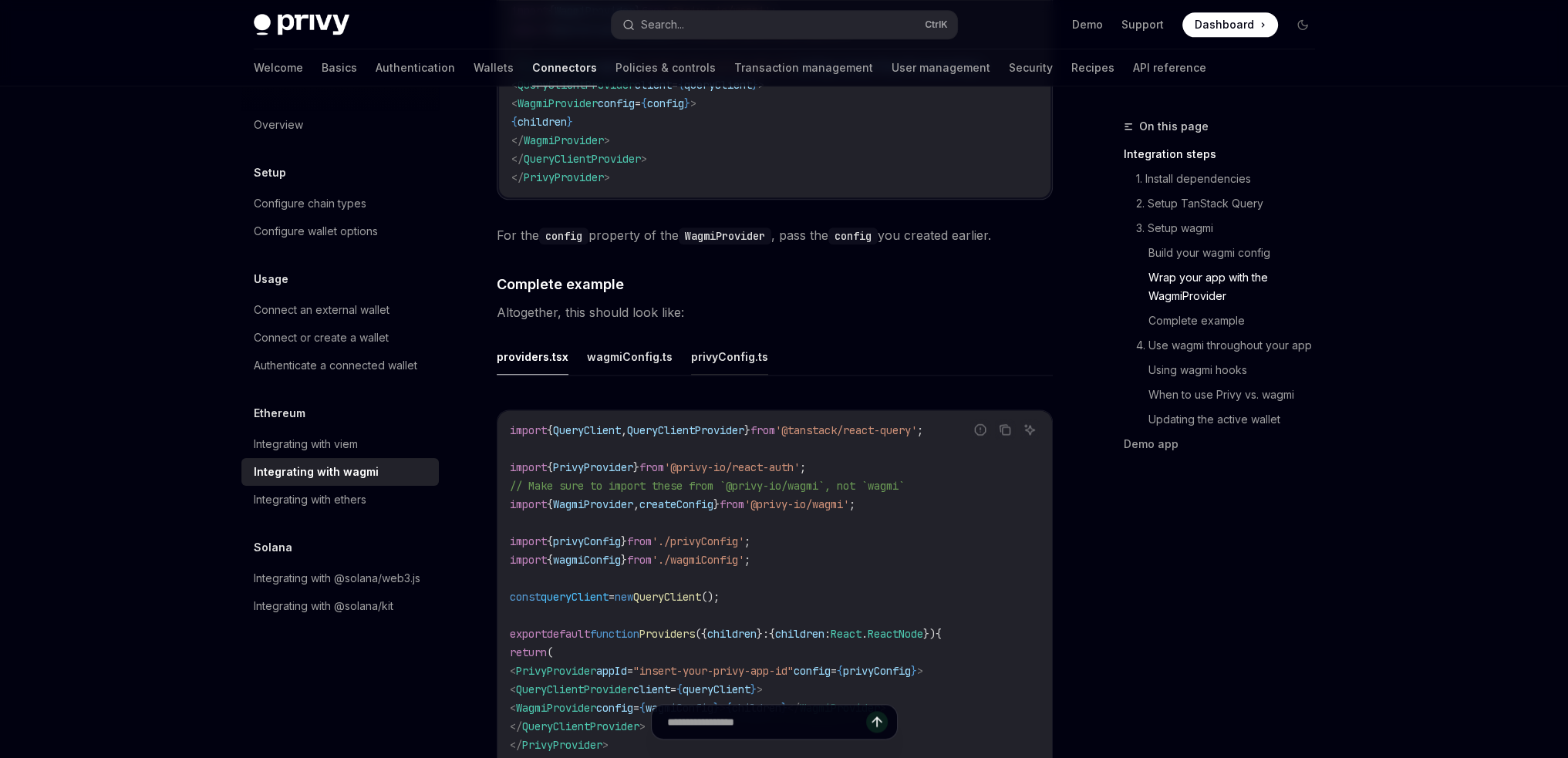
click at [719, 342] on button "privyConfig.ts" at bounding box center [729, 357] width 77 height 36
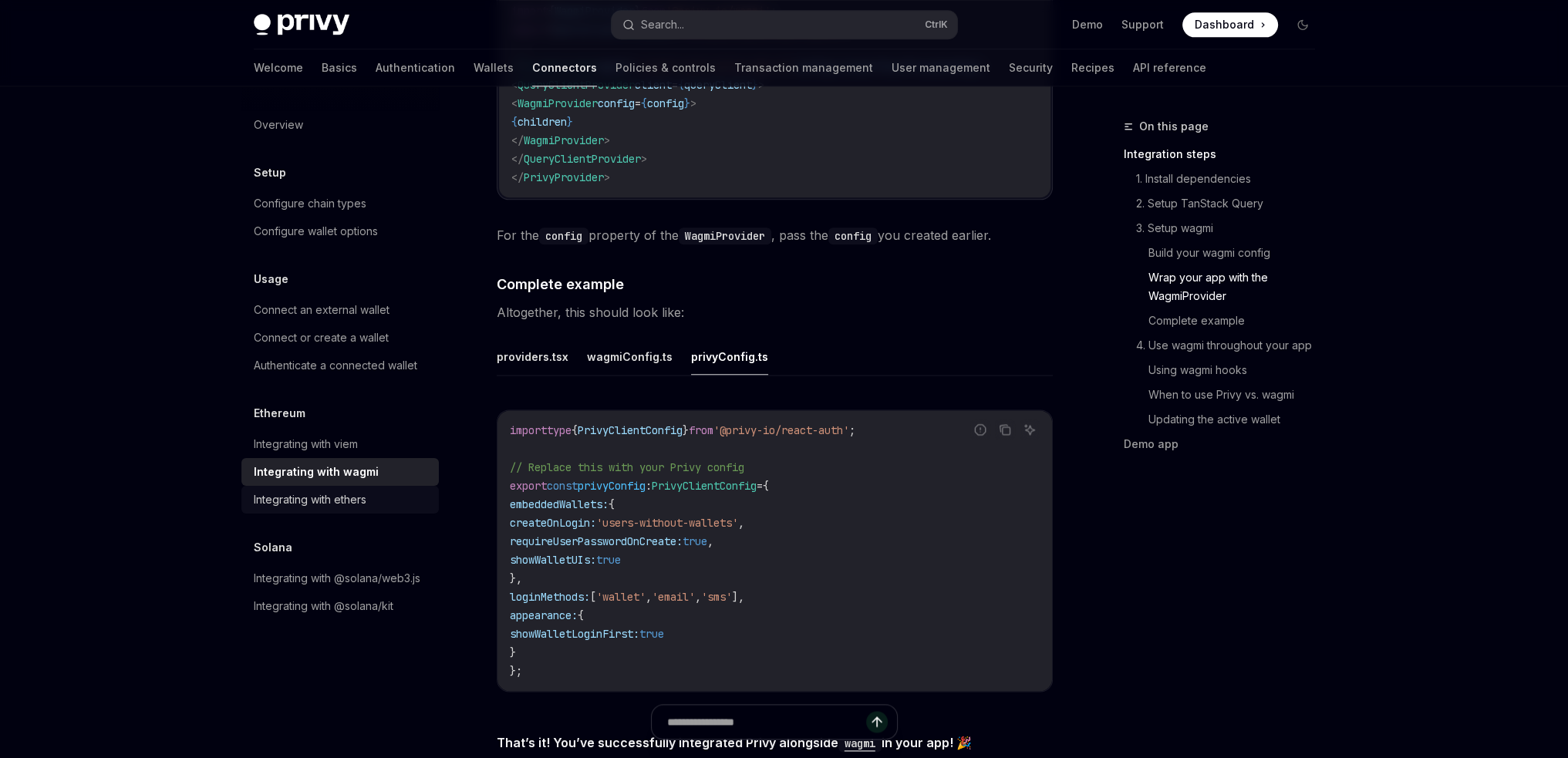
click at [337, 502] on div "Integrating with ethers" at bounding box center [309, 500] width 113 height 19
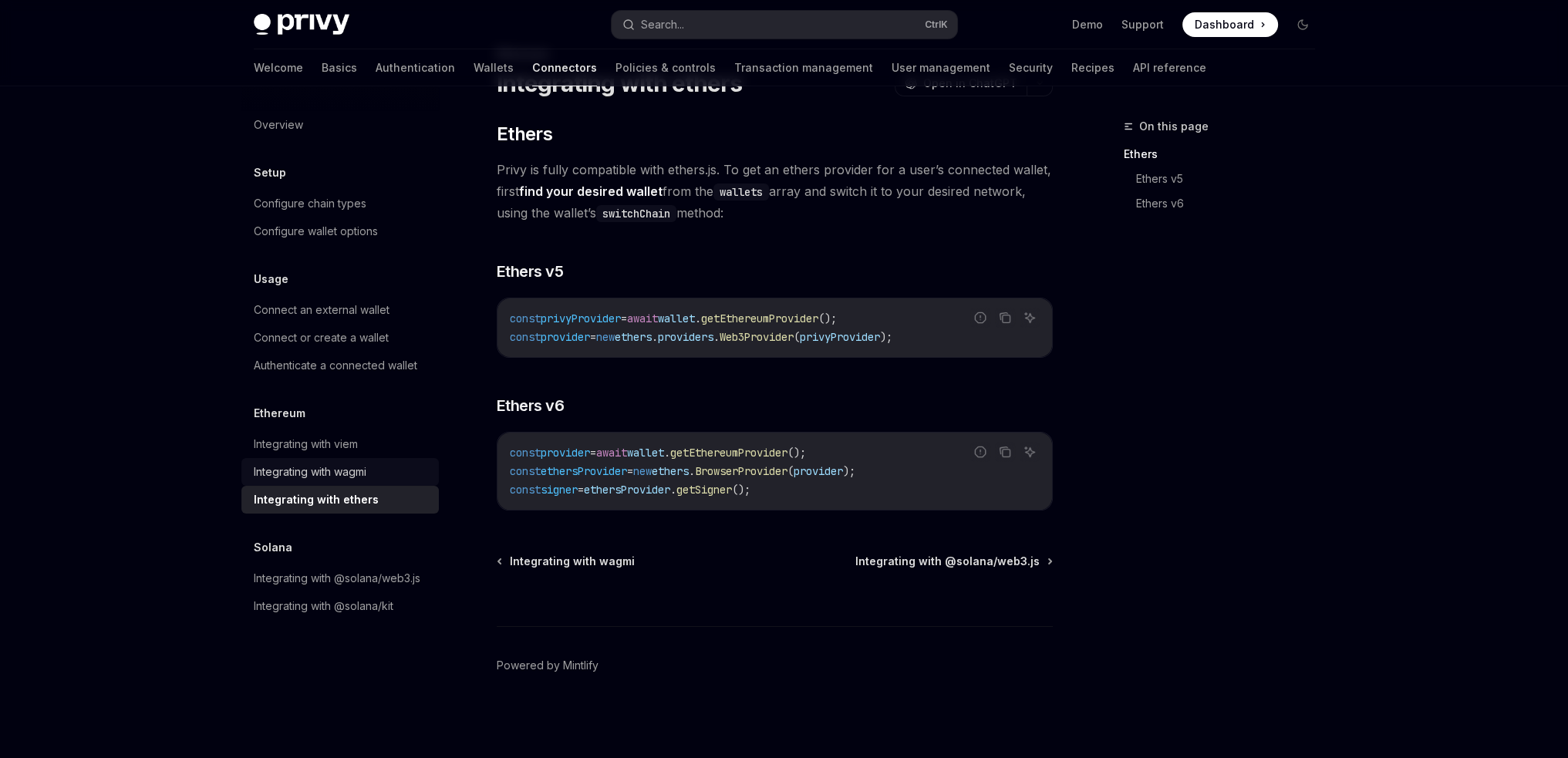
click at [338, 474] on div "Integrating with wagmi" at bounding box center [309, 473] width 113 height 19
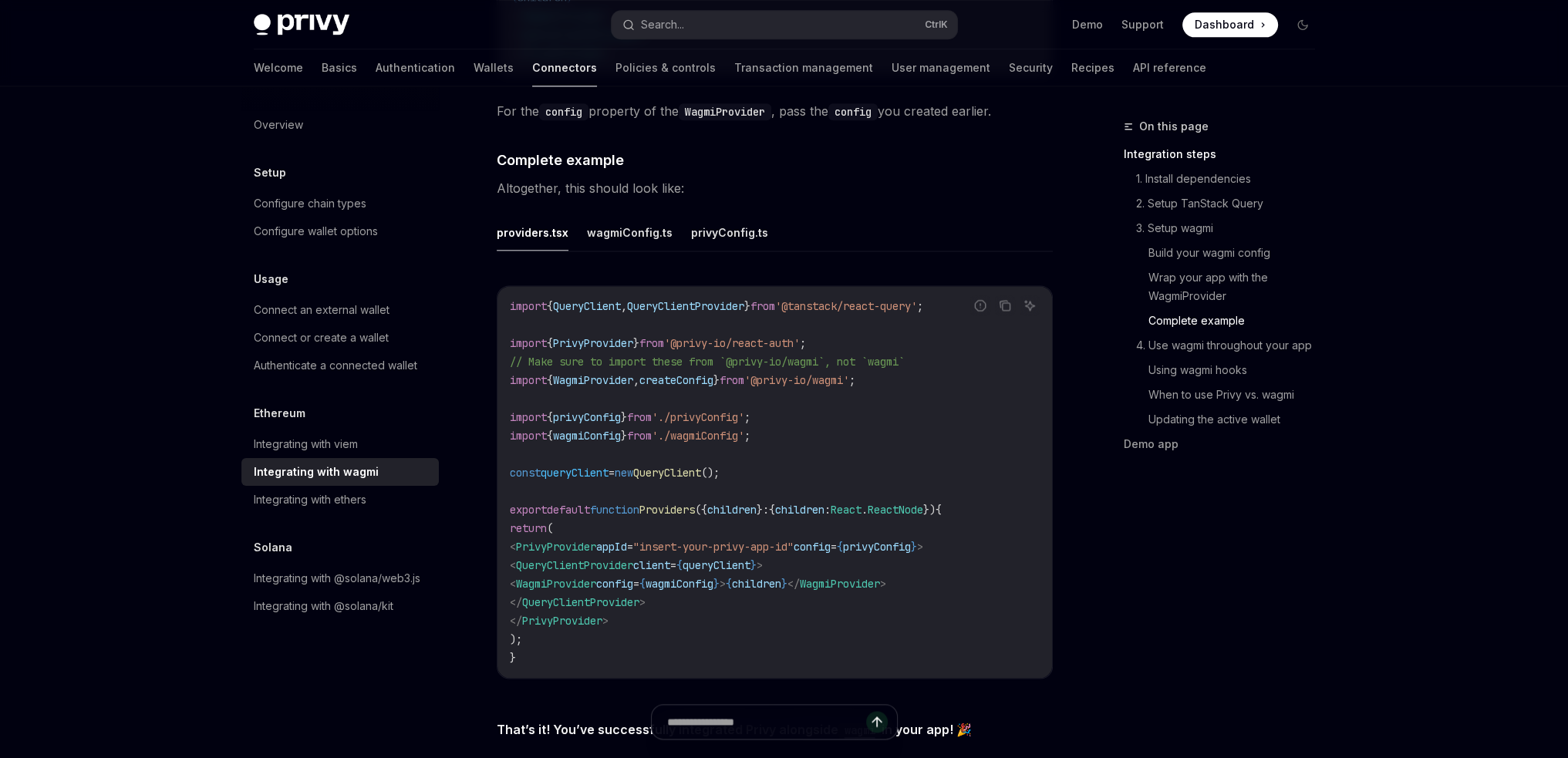
scroll to position [2696, 0]
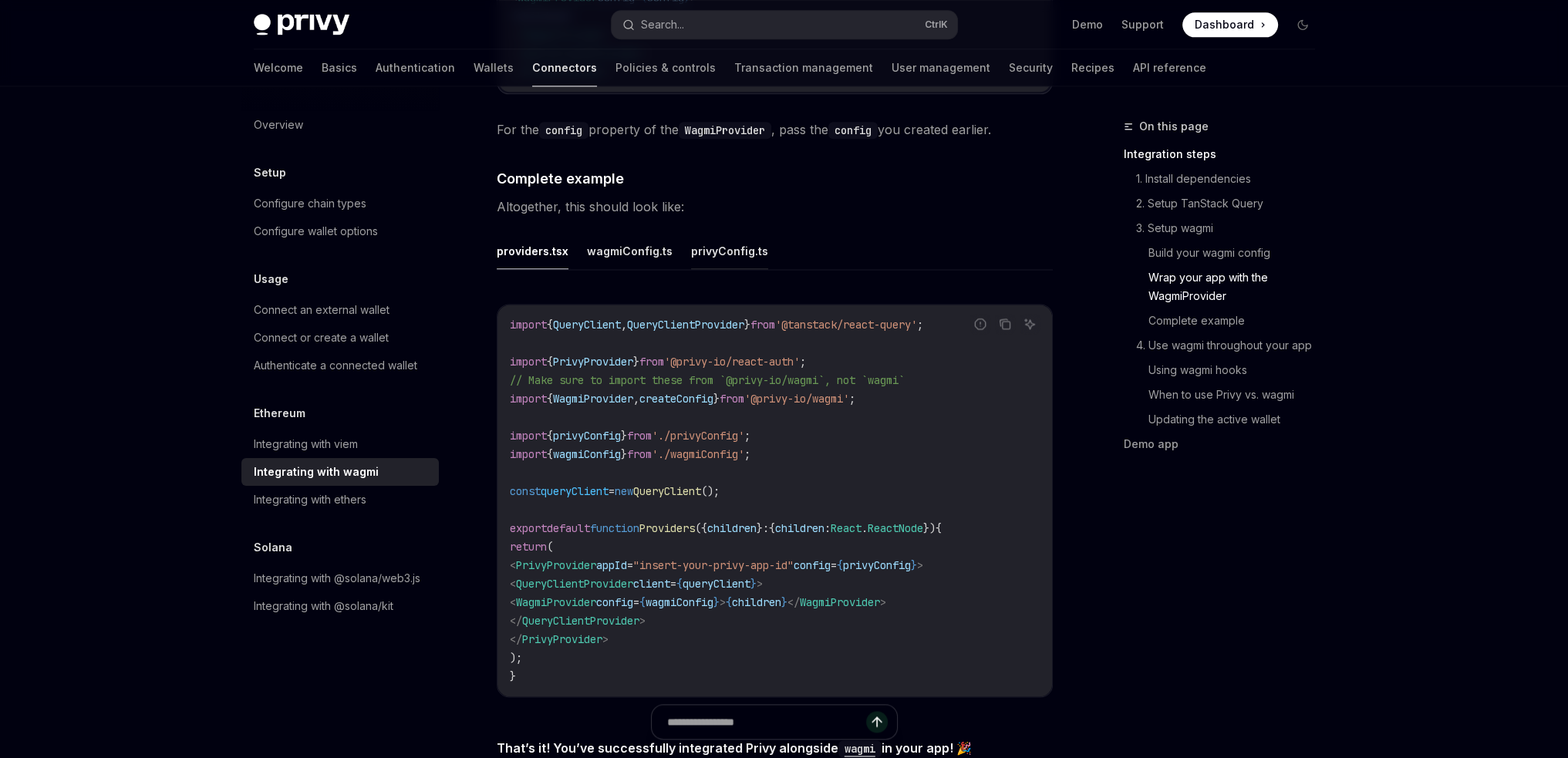
click at [737, 241] on button "privyConfig.ts" at bounding box center [729, 251] width 77 height 36
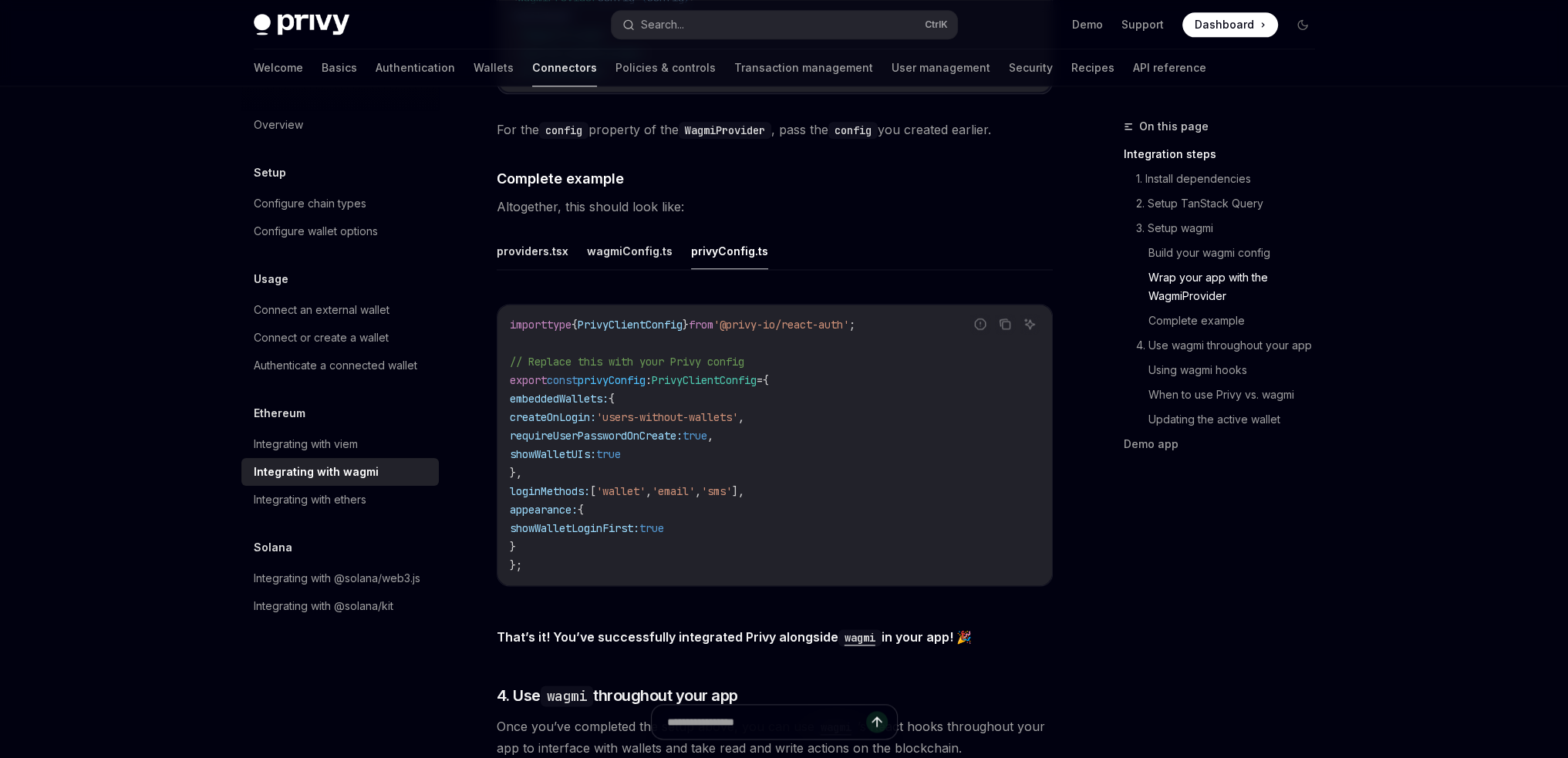
click at [625, 242] on button "wagmiConfig.ts" at bounding box center [630, 251] width 86 height 36
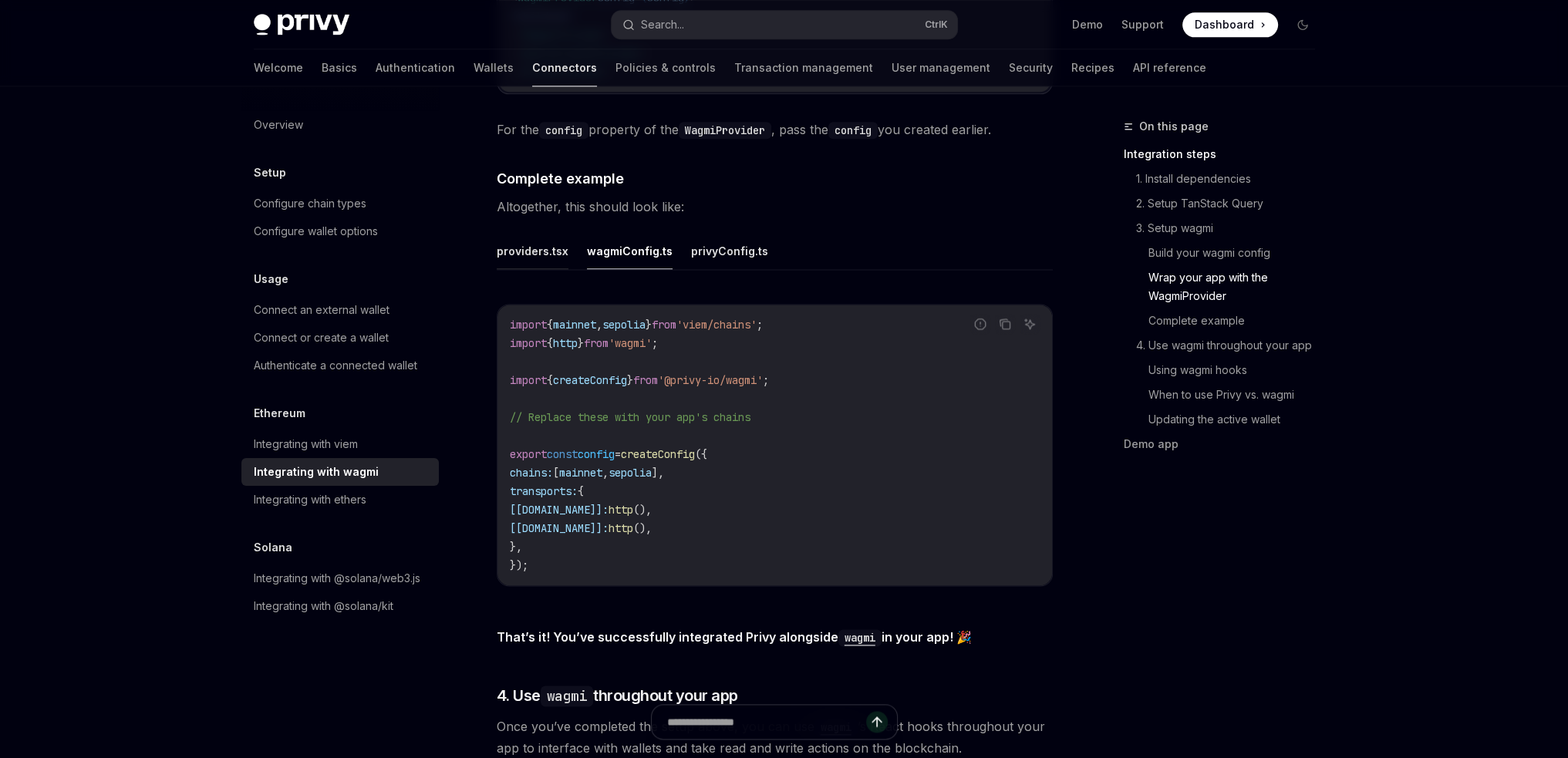
click at [549, 244] on button "providers.tsx" at bounding box center [532, 251] width 71 height 36
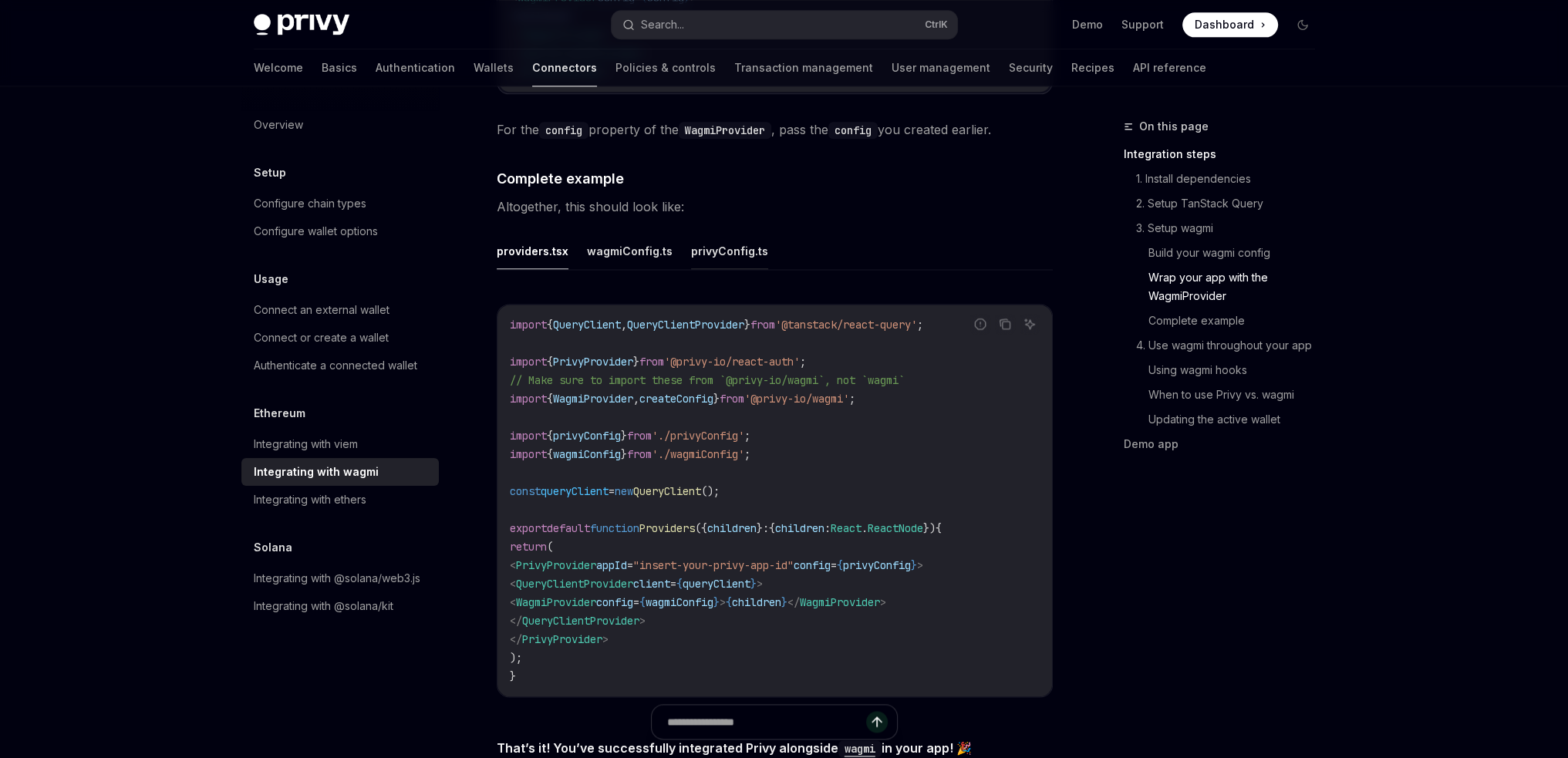
click at [737, 240] on button "privyConfig.ts" at bounding box center [729, 251] width 77 height 36
type textarea "*"
